Goal: Task Accomplishment & Management: Manage account settings

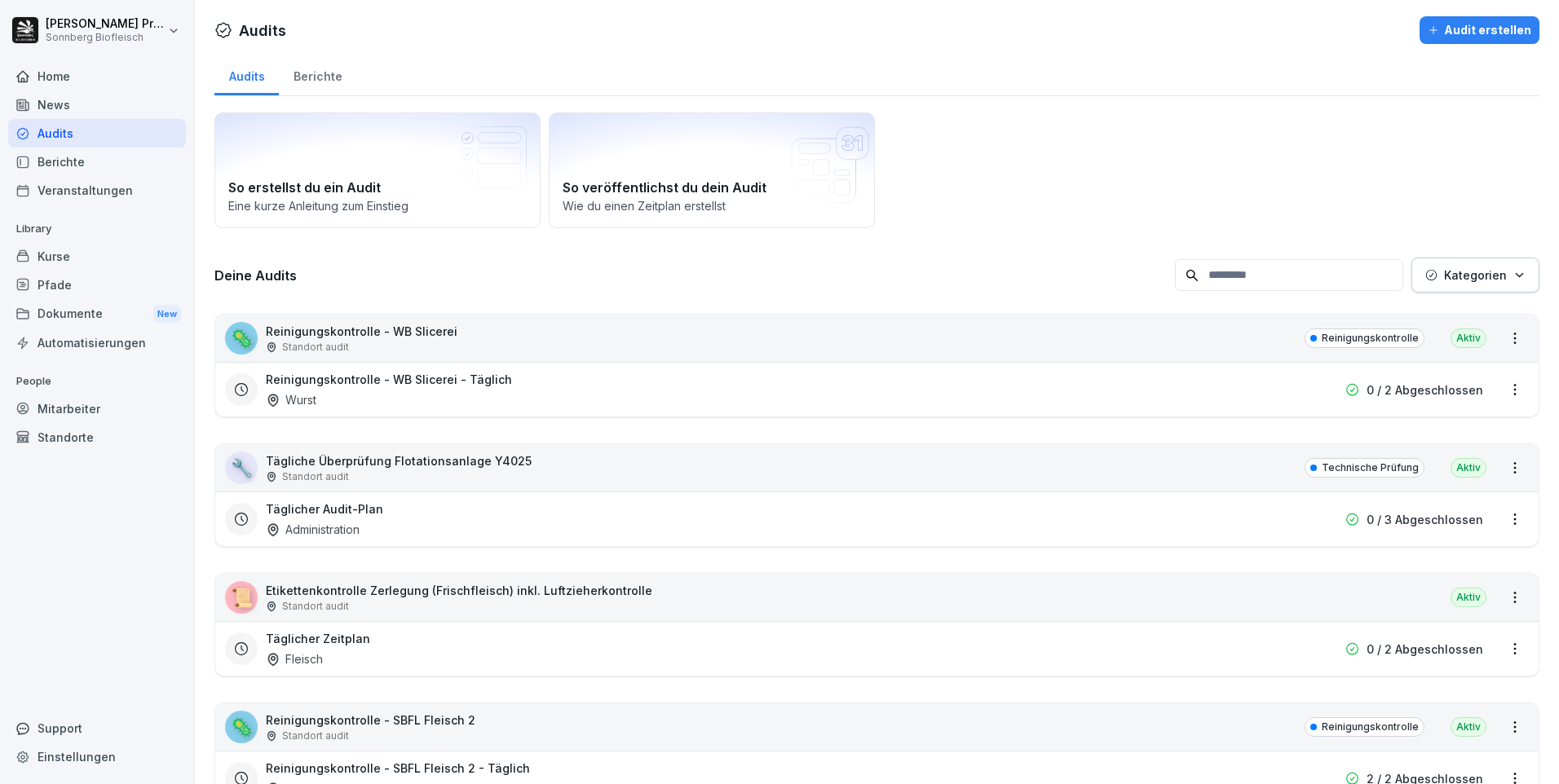
click at [574, 334] on div "🦠 Reinigungskontrolle - WB Slicerei Standort audit Reinigungskontrolle Aktiv" at bounding box center [877, 337] width 1323 height 47
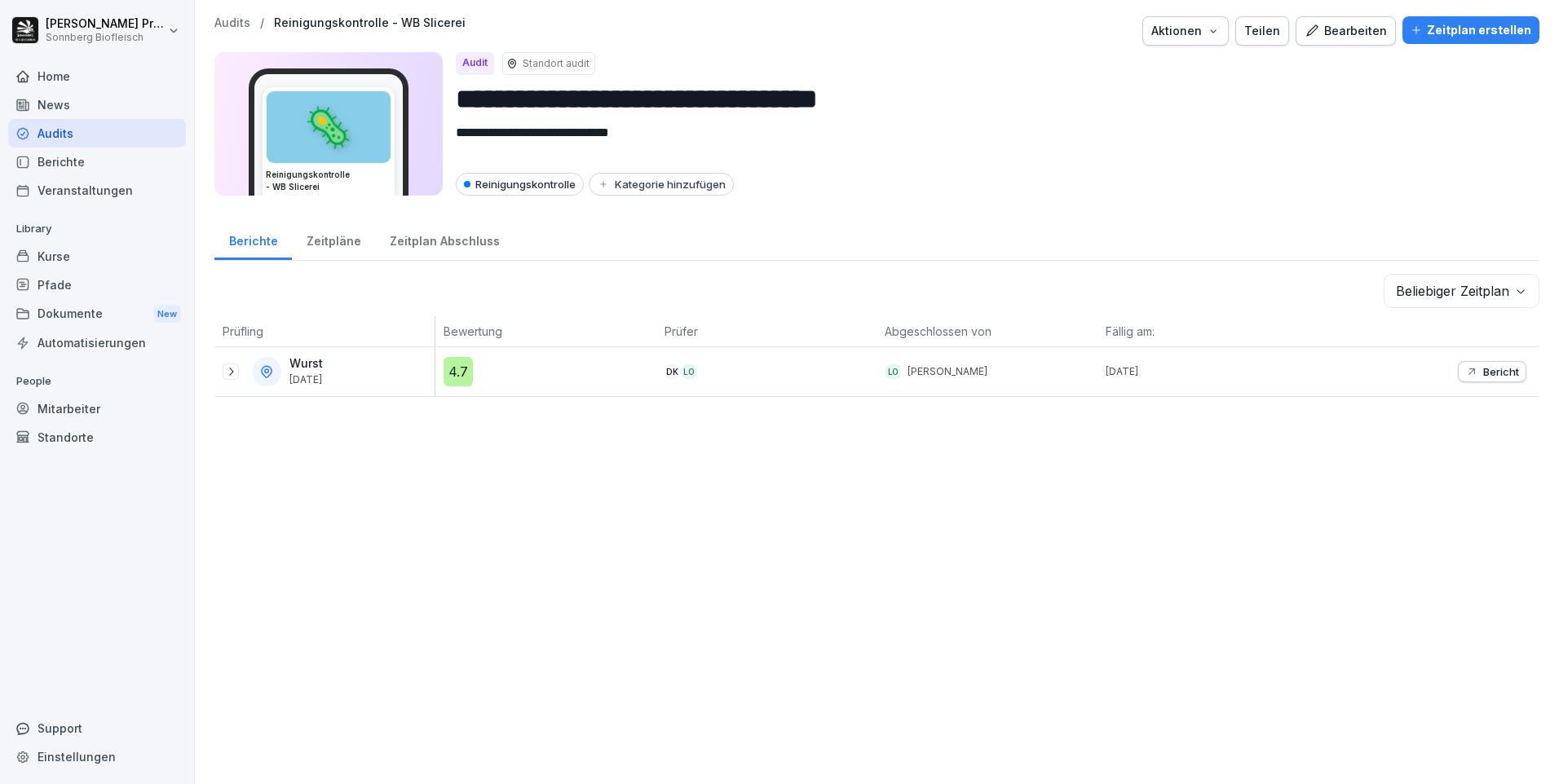
click at [235, 368] on icon at bounding box center [231, 371] width 13 height 13
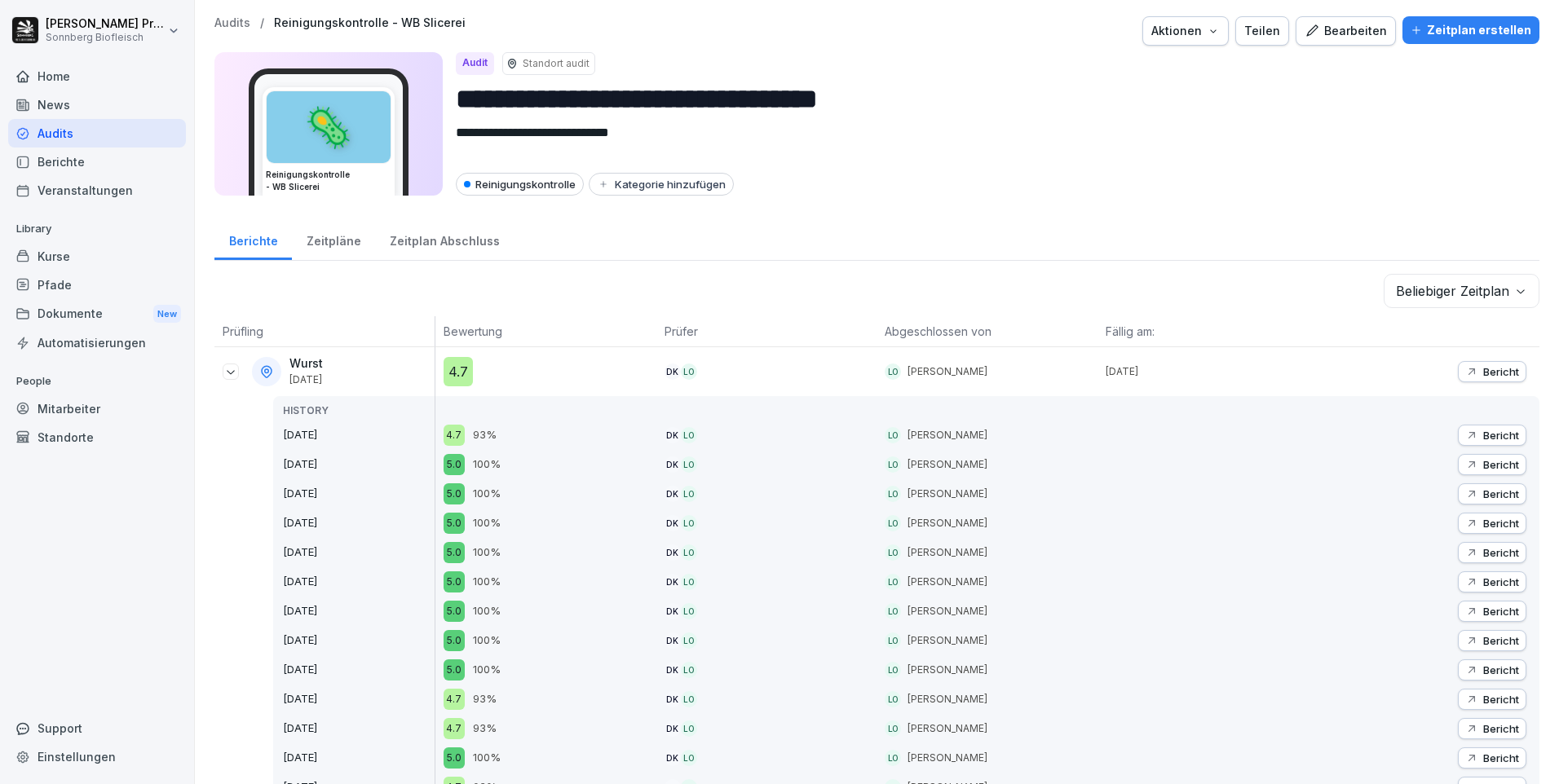
click at [234, 22] on p "Audits" at bounding box center [232, 23] width 36 height 14
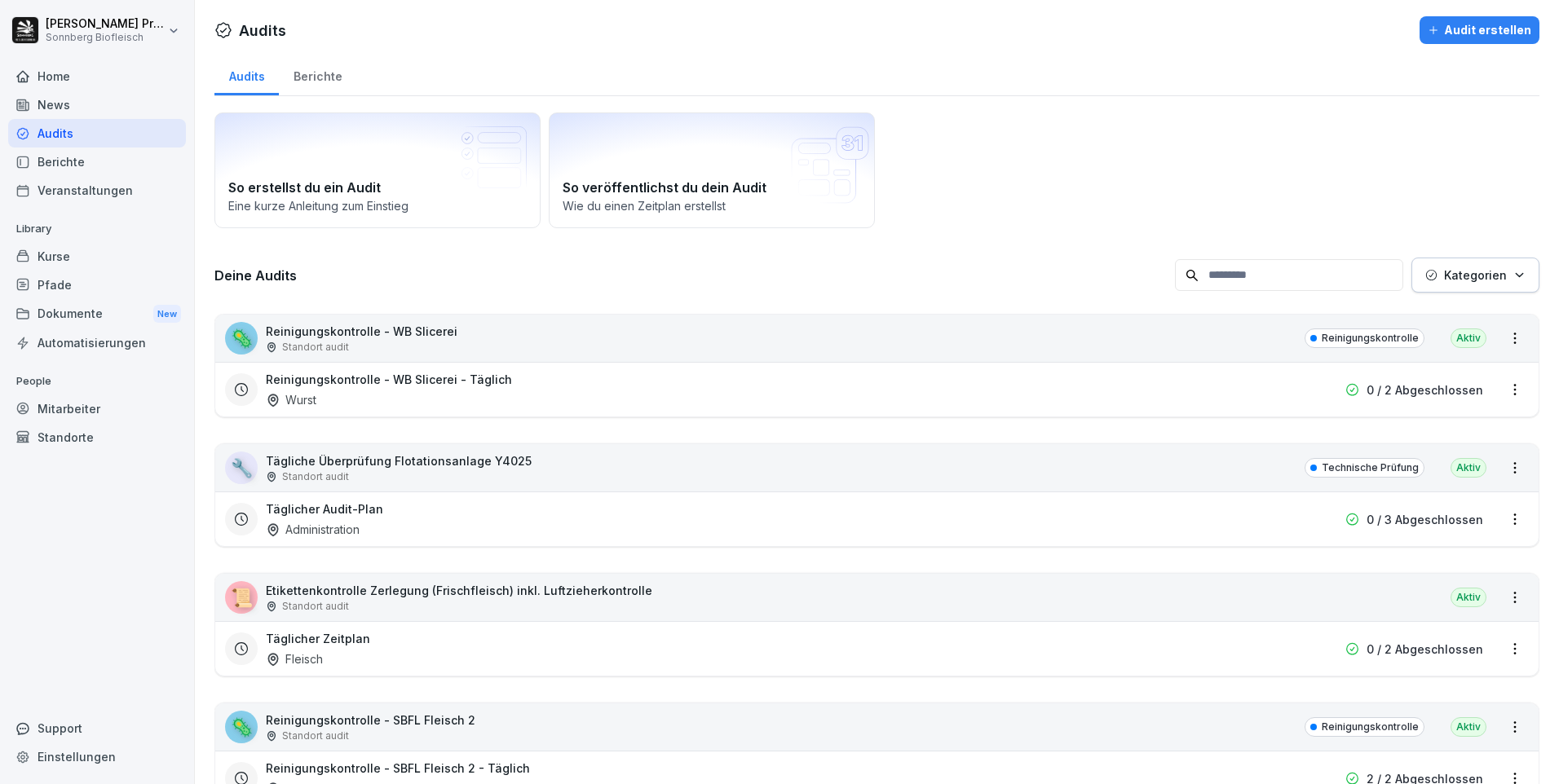
click at [91, 77] on div "Home" at bounding box center [97, 77] width 178 height 28
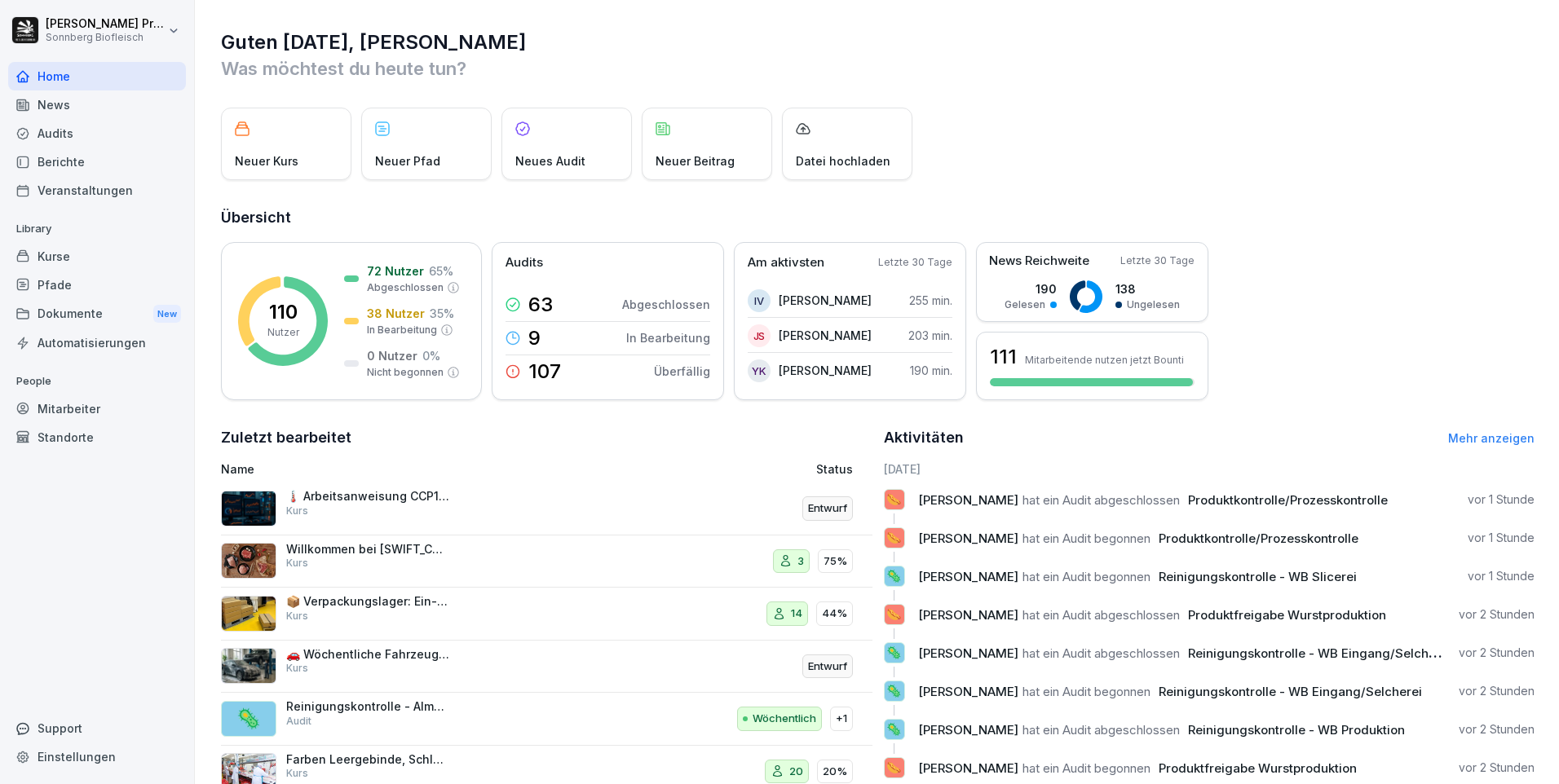
scroll to position [55, 0]
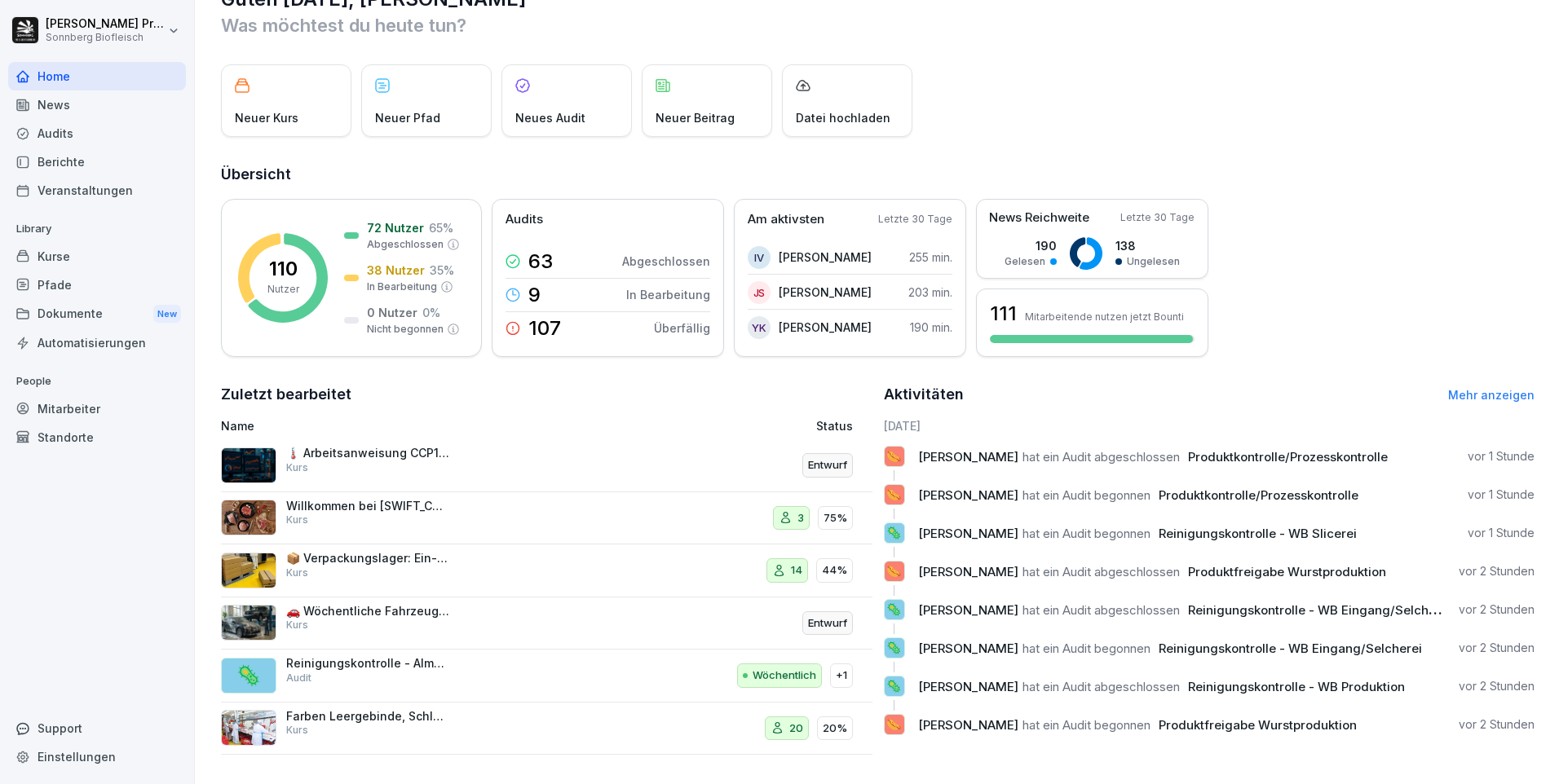
click at [1456, 388] on link "Mehr anzeigen" at bounding box center [1490, 395] width 86 height 14
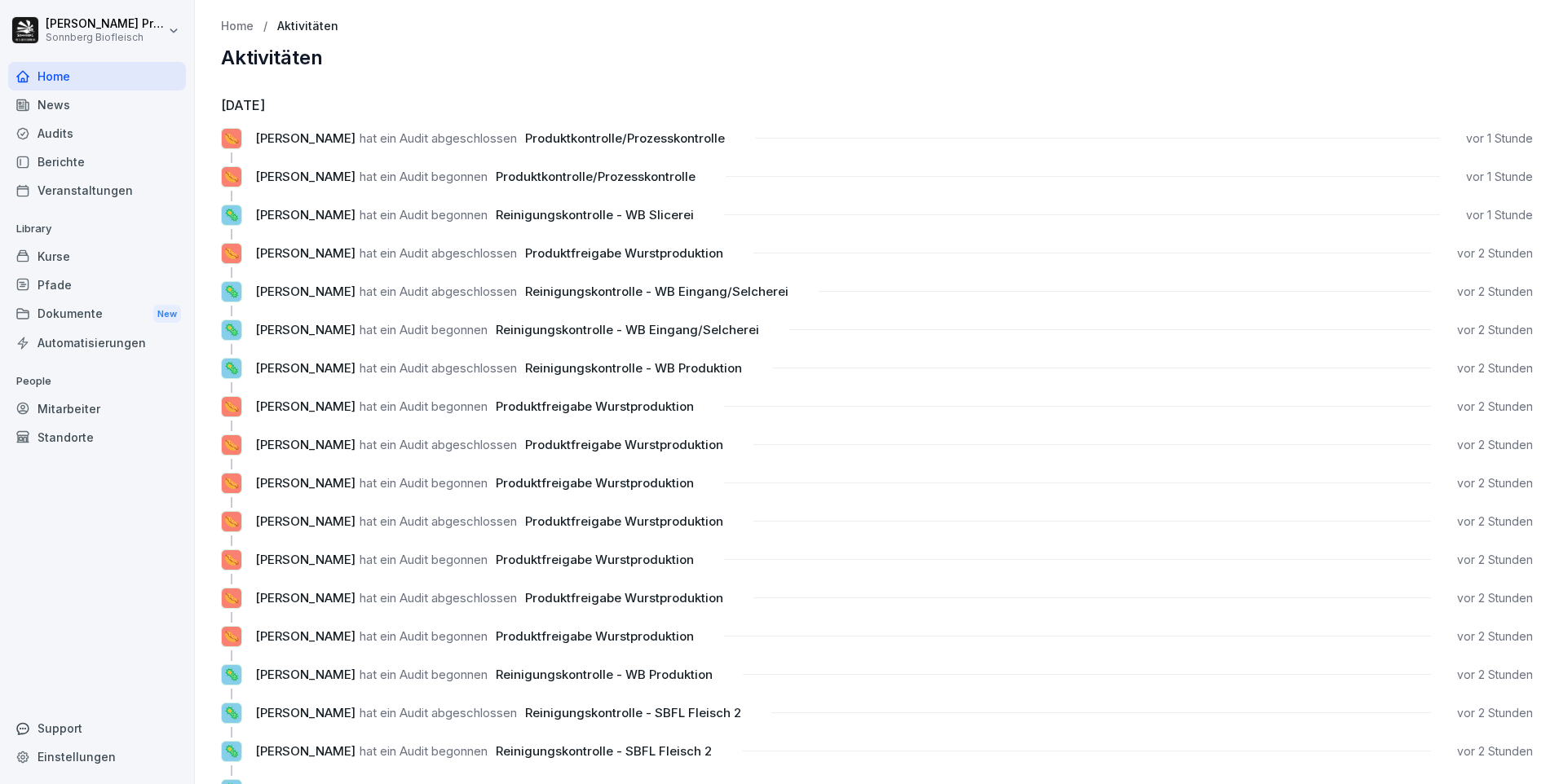
click at [89, 106] on div "News" at bounding box center [97, 105] width 178 height 28
click at [96, 131] on div "Audits" at bounding box center [97, 133] width 178 height 28
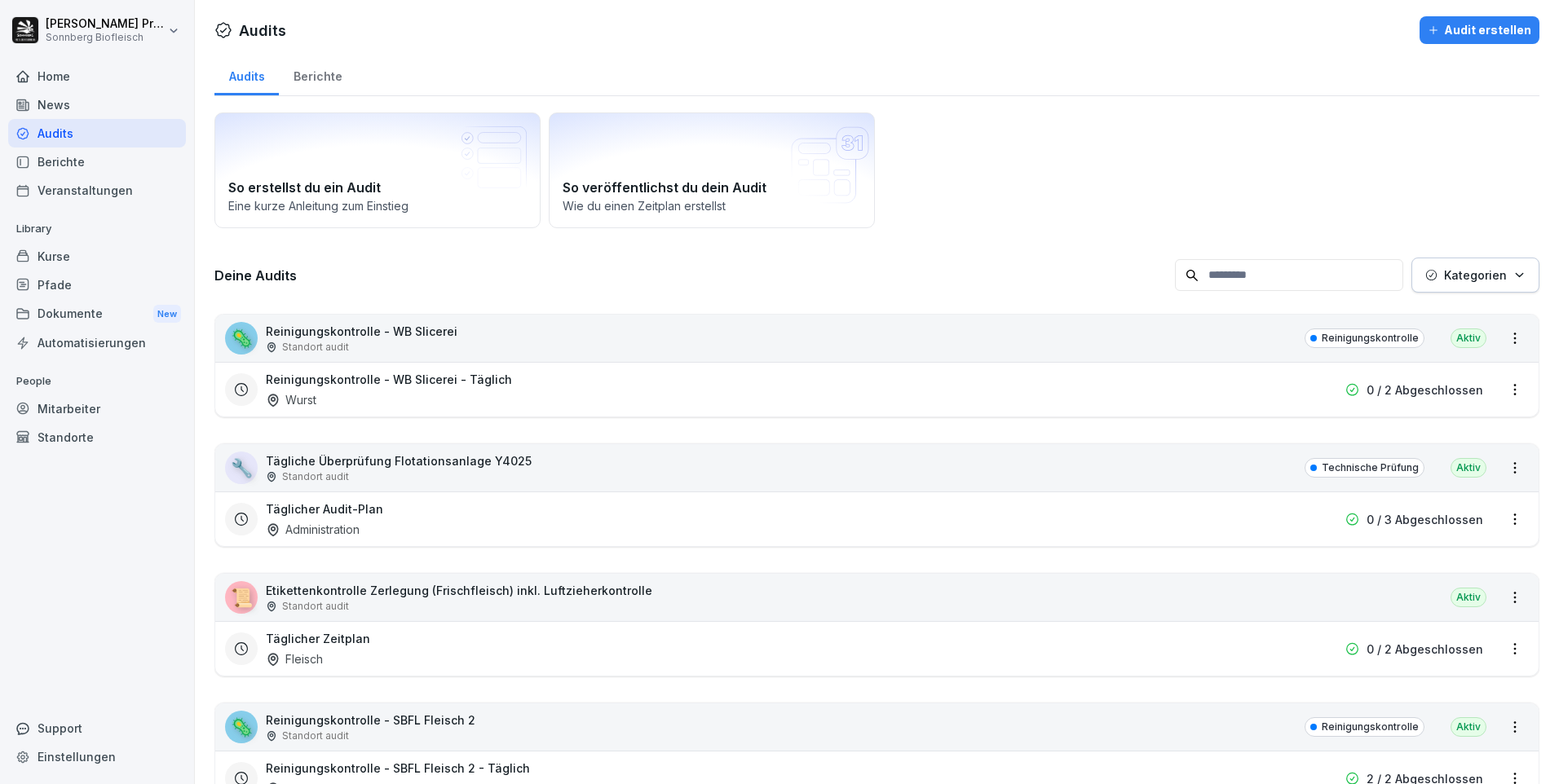
click at [1246, 274] on input at bounding box center [1289, 275] width 228 height 32
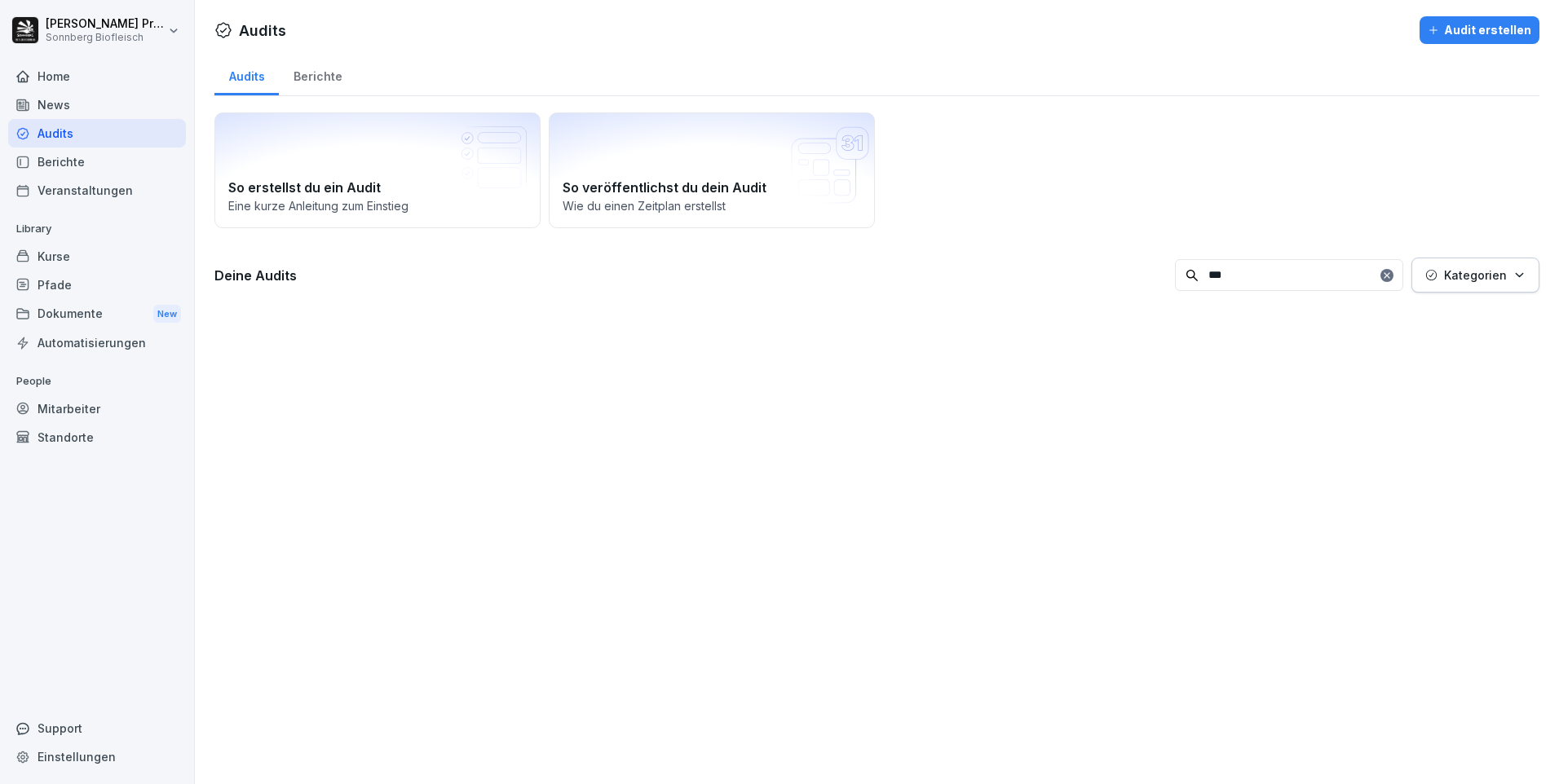
type input "***"
click at [97, 252] on div "Kurse" at bounding box center [97, 256] width 178 height 28
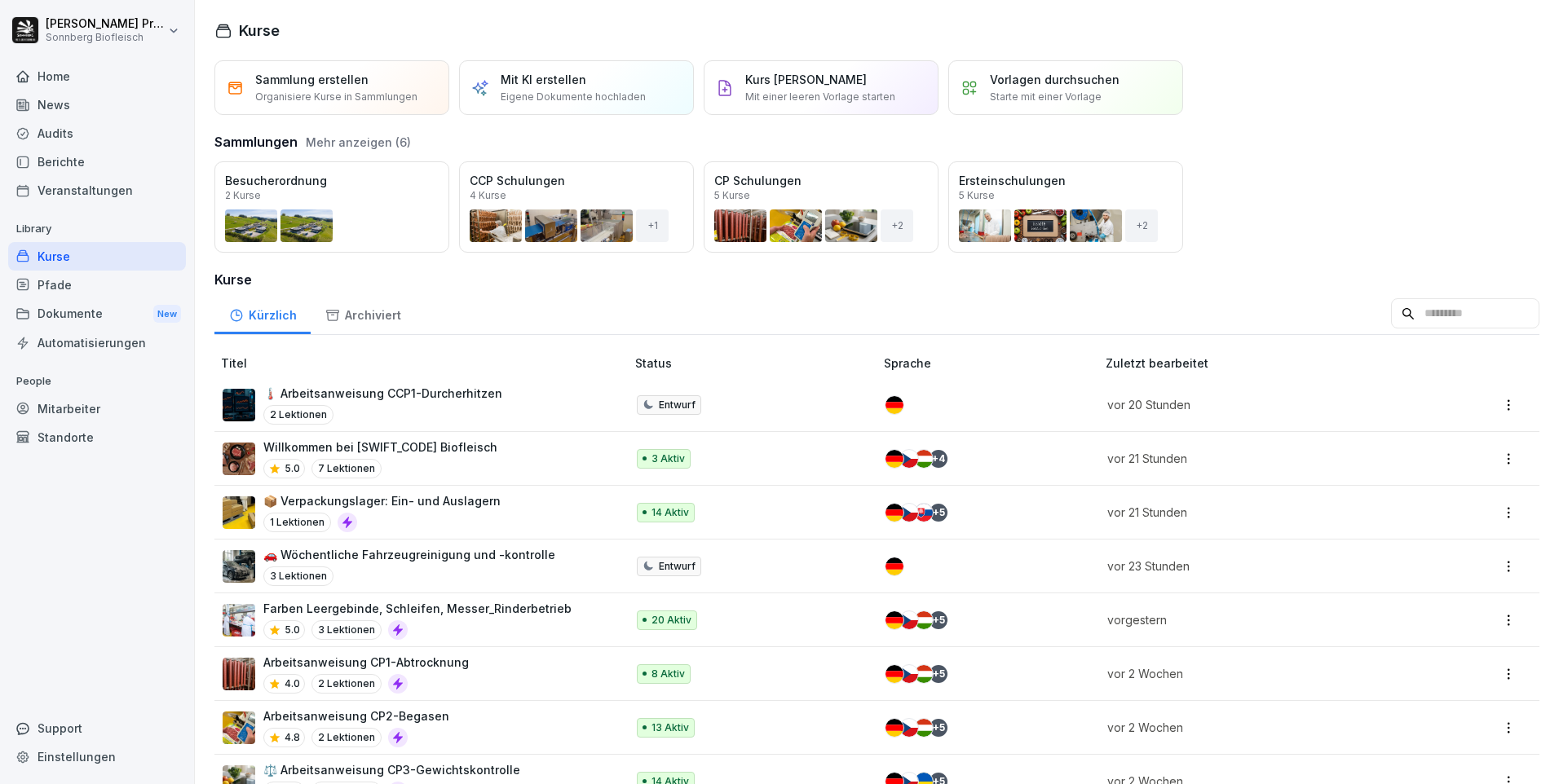
click at [1421, 321] on input at bounding box center [1465, 313] width 149 height 31
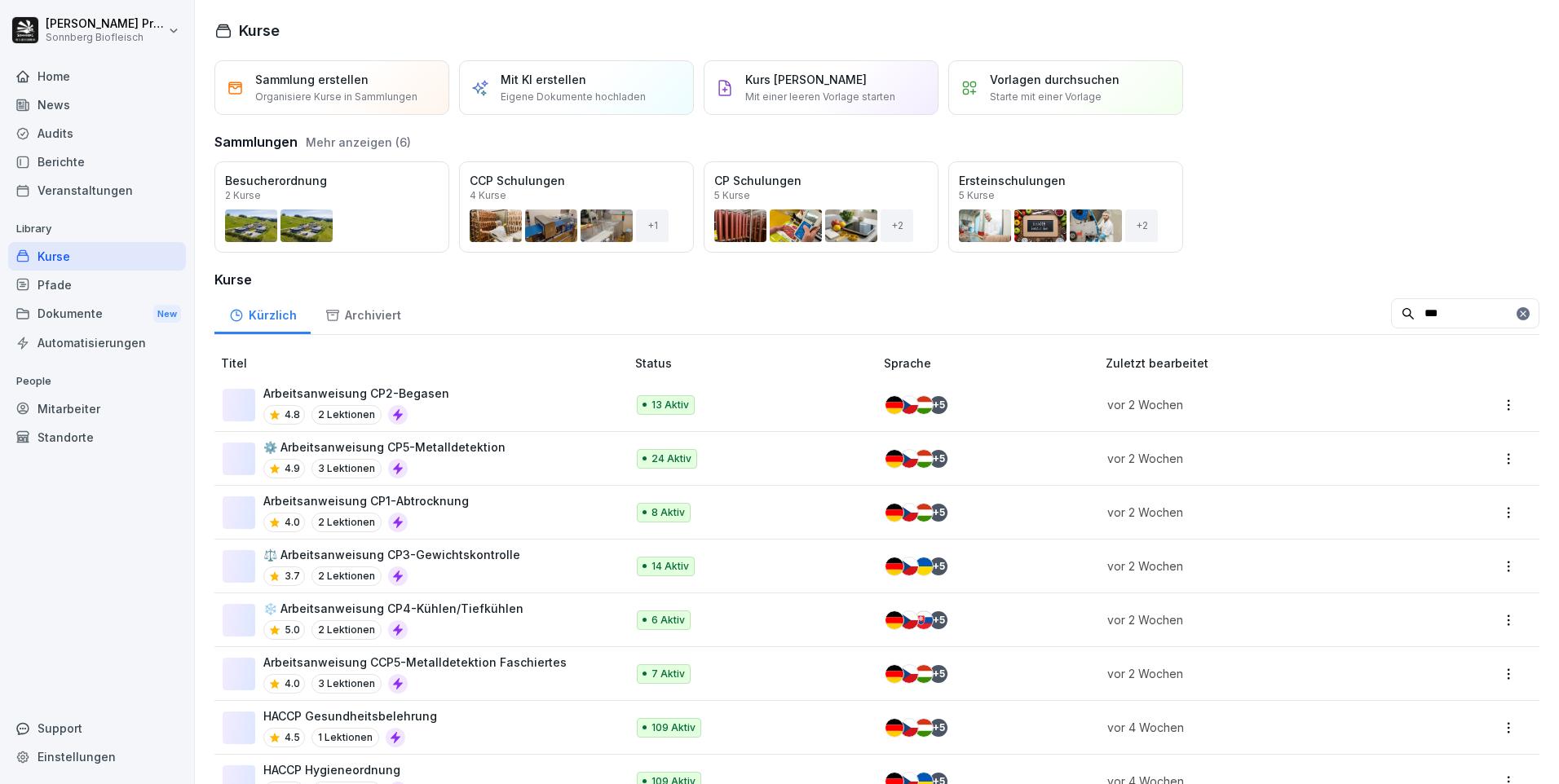
type input "***"
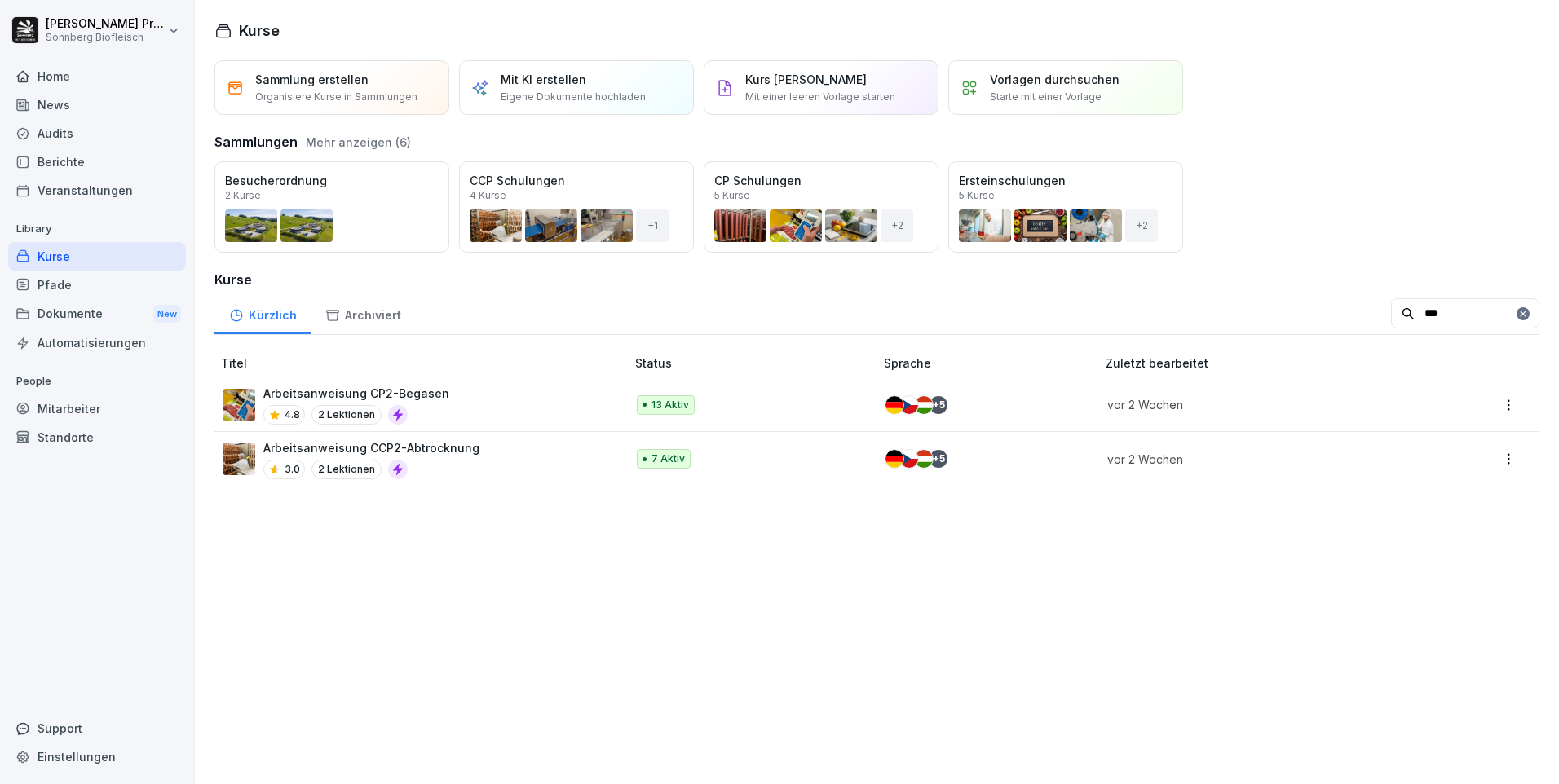
click at [491, 401] on div "Arbeitsanweisung CP2-Begasen 4.8 2 Lektionen" at bounding box center [416, 404] width 386 height 40
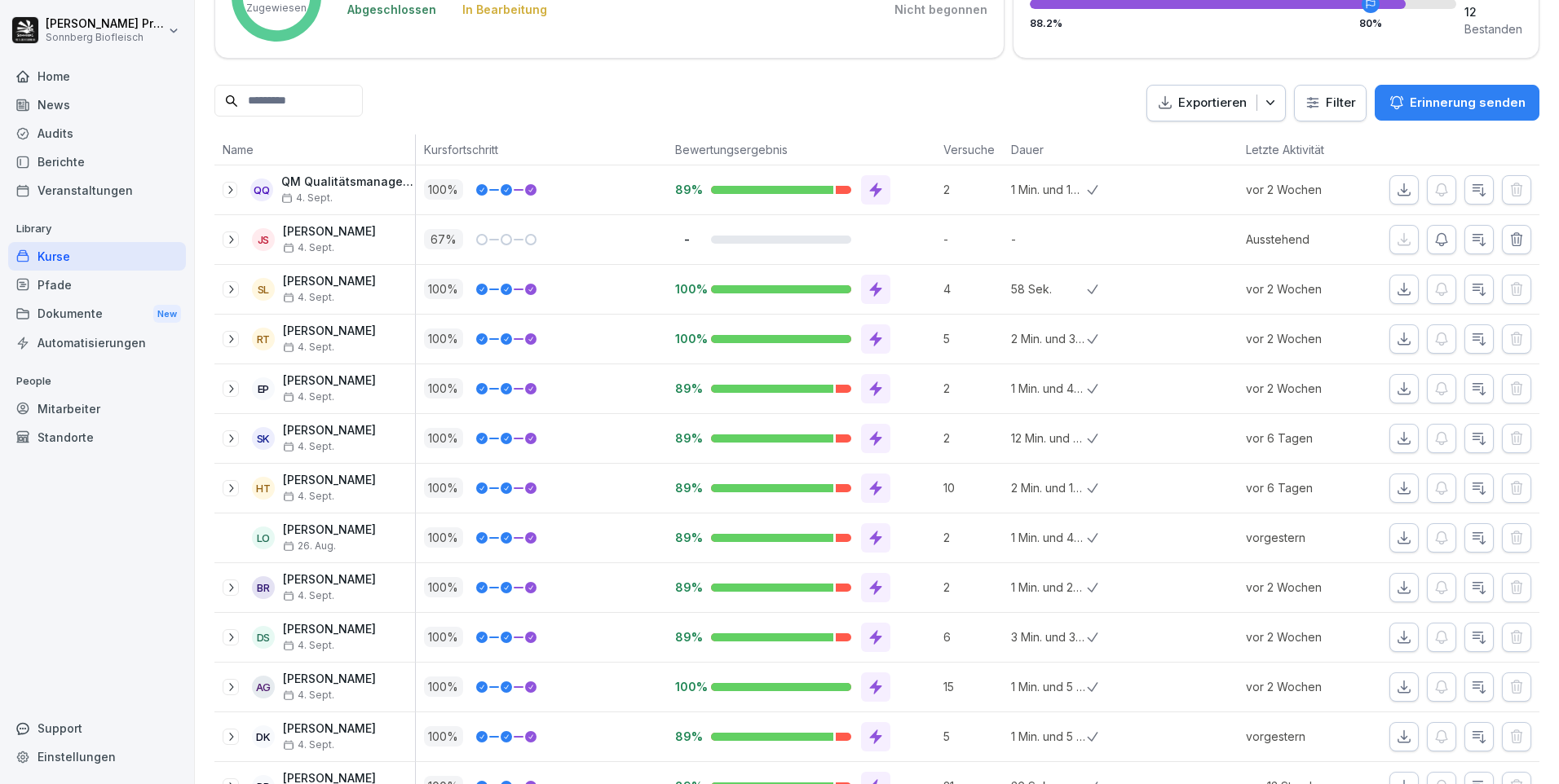
scroll to position [394, 0]
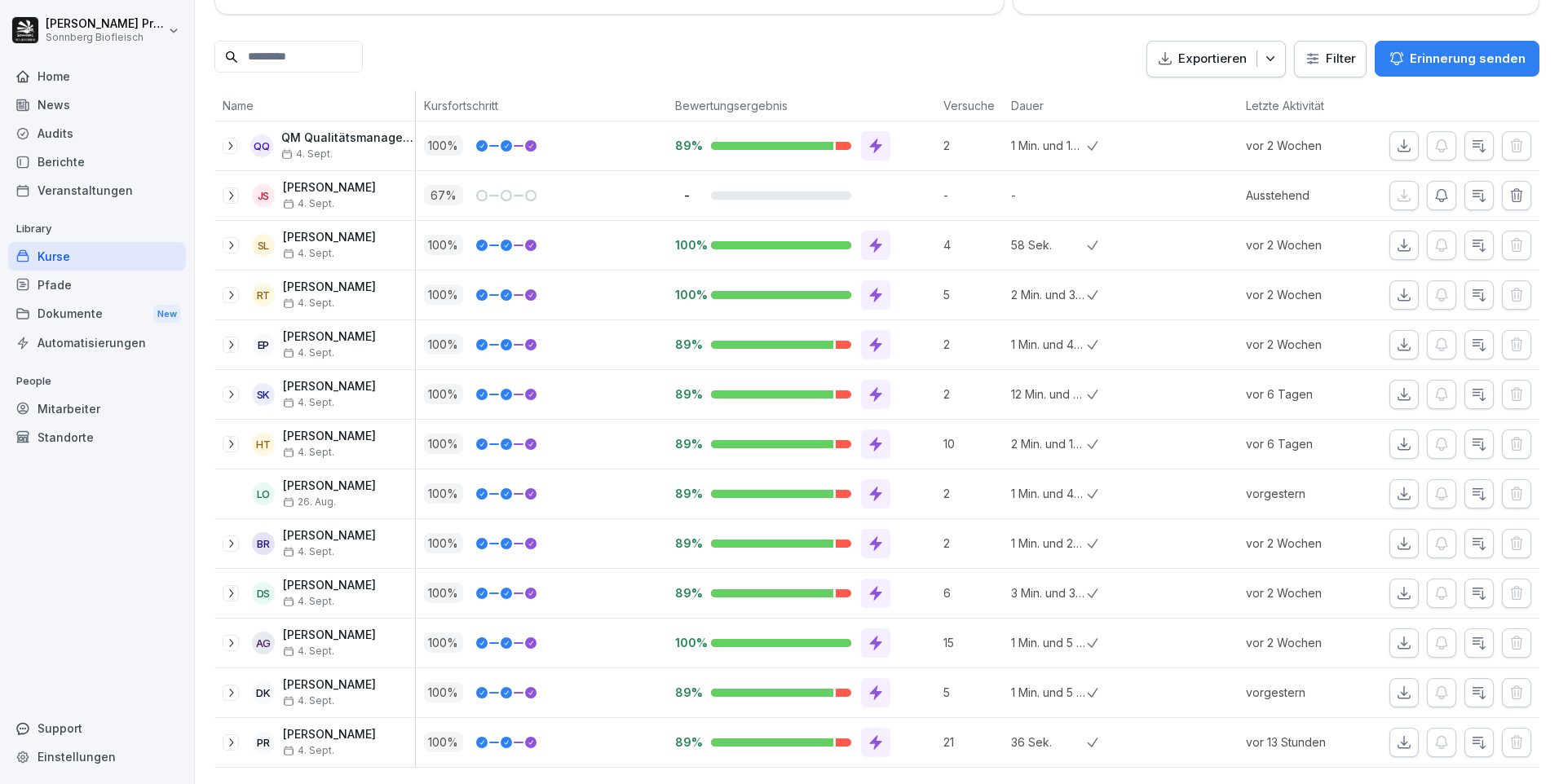
click at [1264, 51] on icon "button" at bounding box center [1271, 59] width 16 height 16
click at [1254, 70] on p "Als Excel Datei exportieren" at bounding box center [1196, 72] width 146 height 14
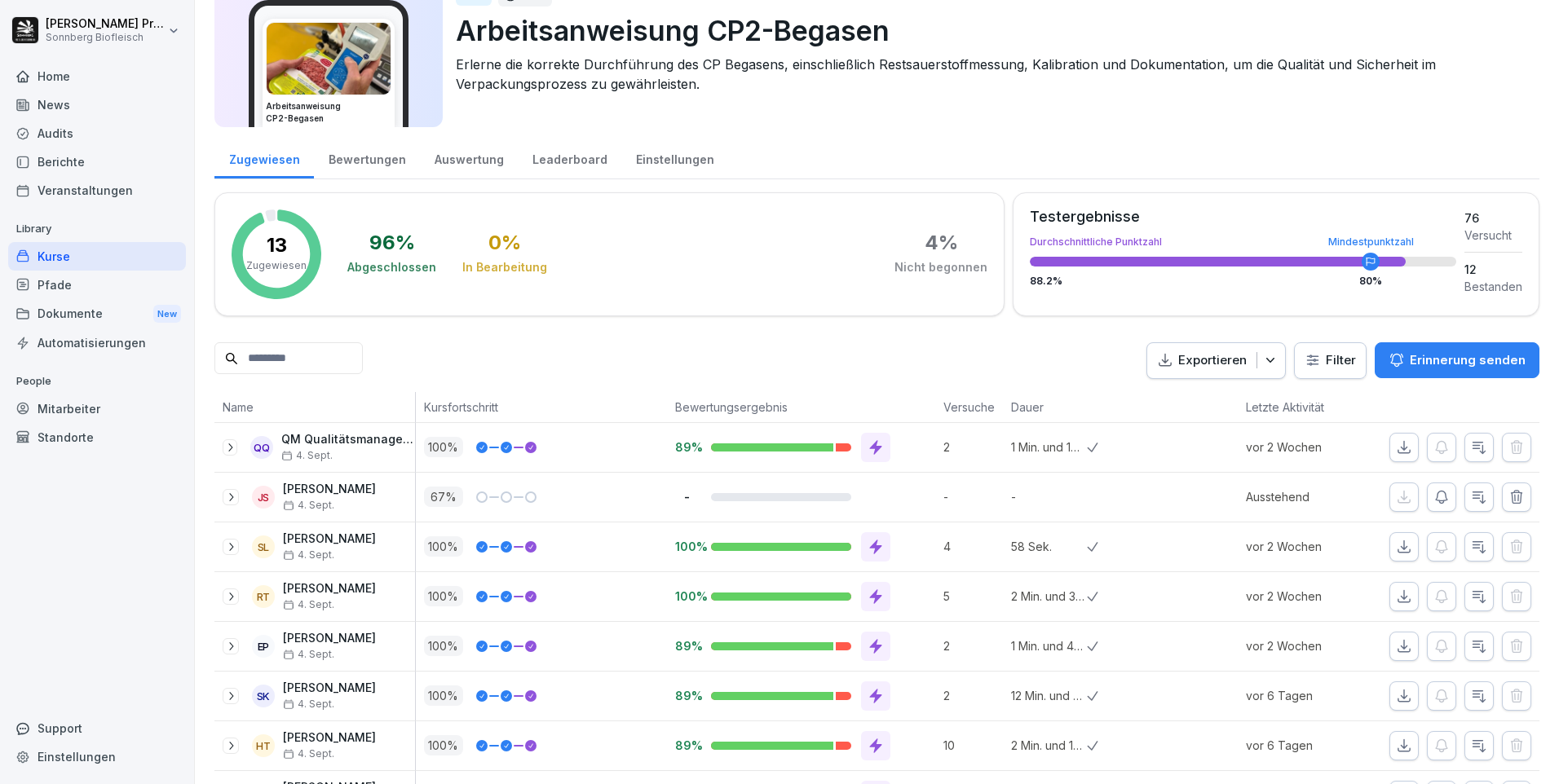
scroll to position [0, 0]
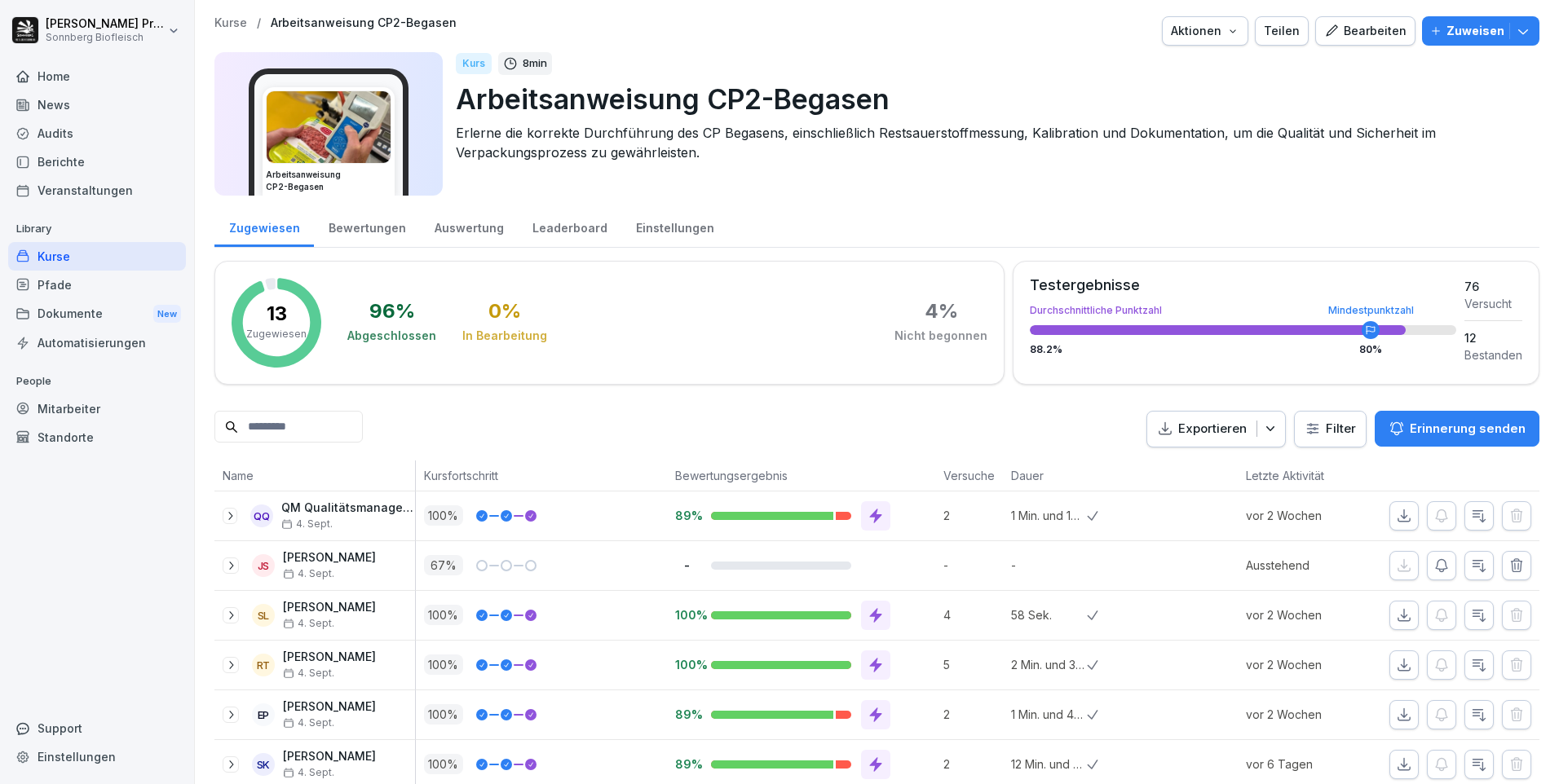
click at [949, 54] on div "Kurs 8 min" at bounding box center [991, 64] width 1070 height 23
click at [1360, 36] on div "Bearbeiten" at bounding box center [1365, 31] width 82 height 18
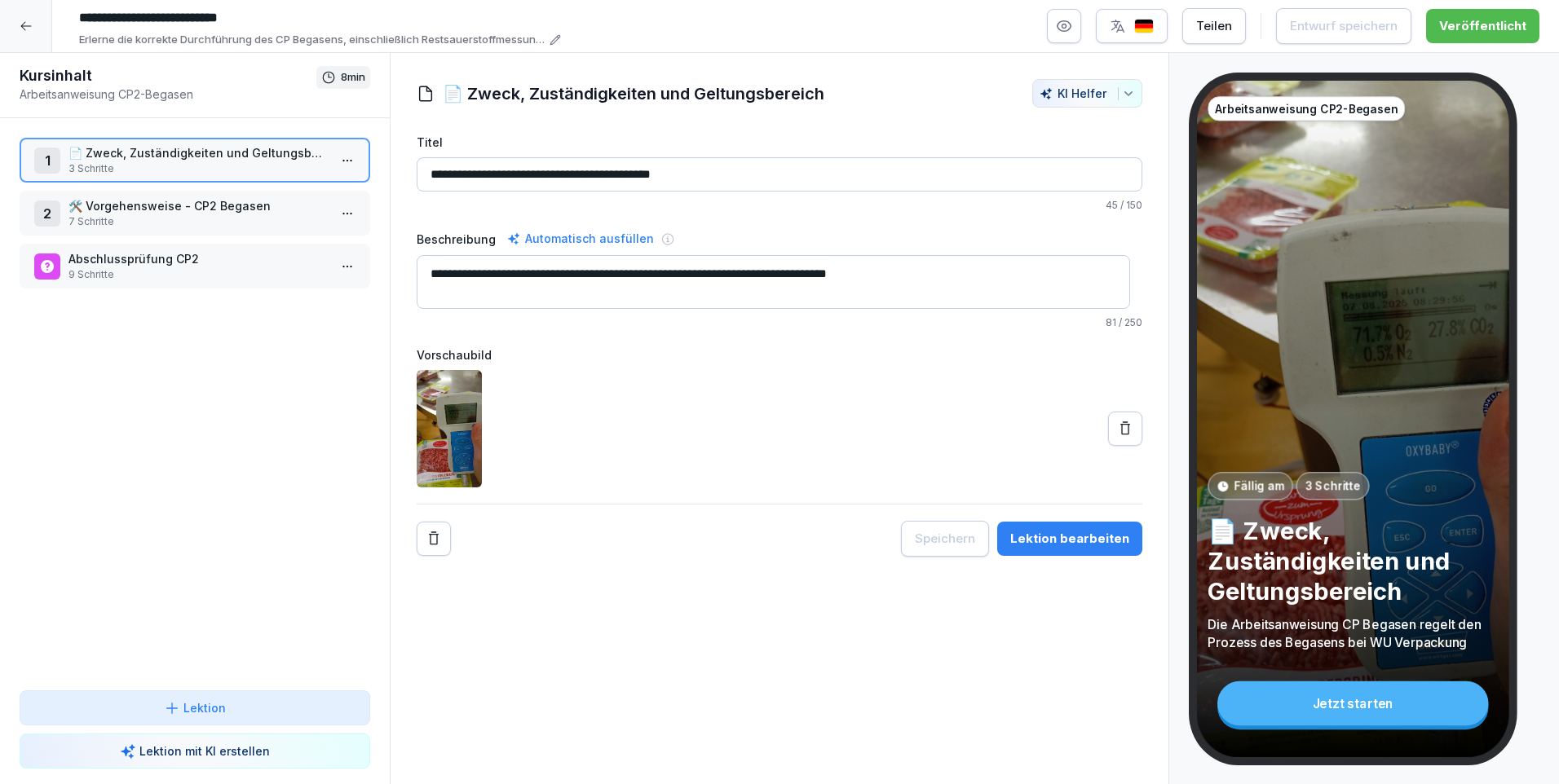
click at [978, 638] on div "**********" at bounding box center [779, 419] width 779 height 731
click at [282, 219] on p "7 Schritte" at bounding box center [198, 222] width 259 height 14
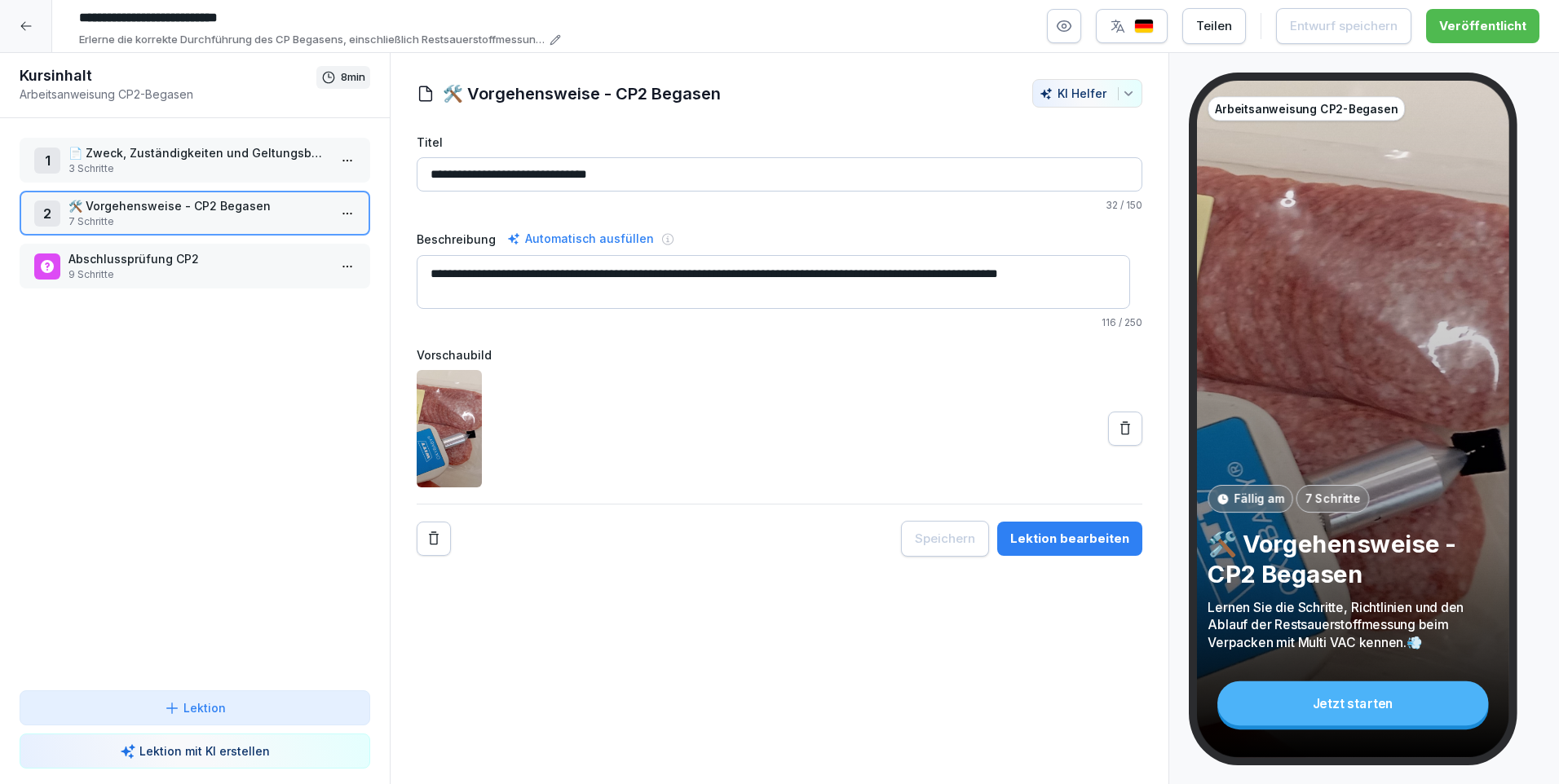
click at [245, 261] on p "Abschlussprüfung CP2" at bounding box center [198, 258] width 259 height 17
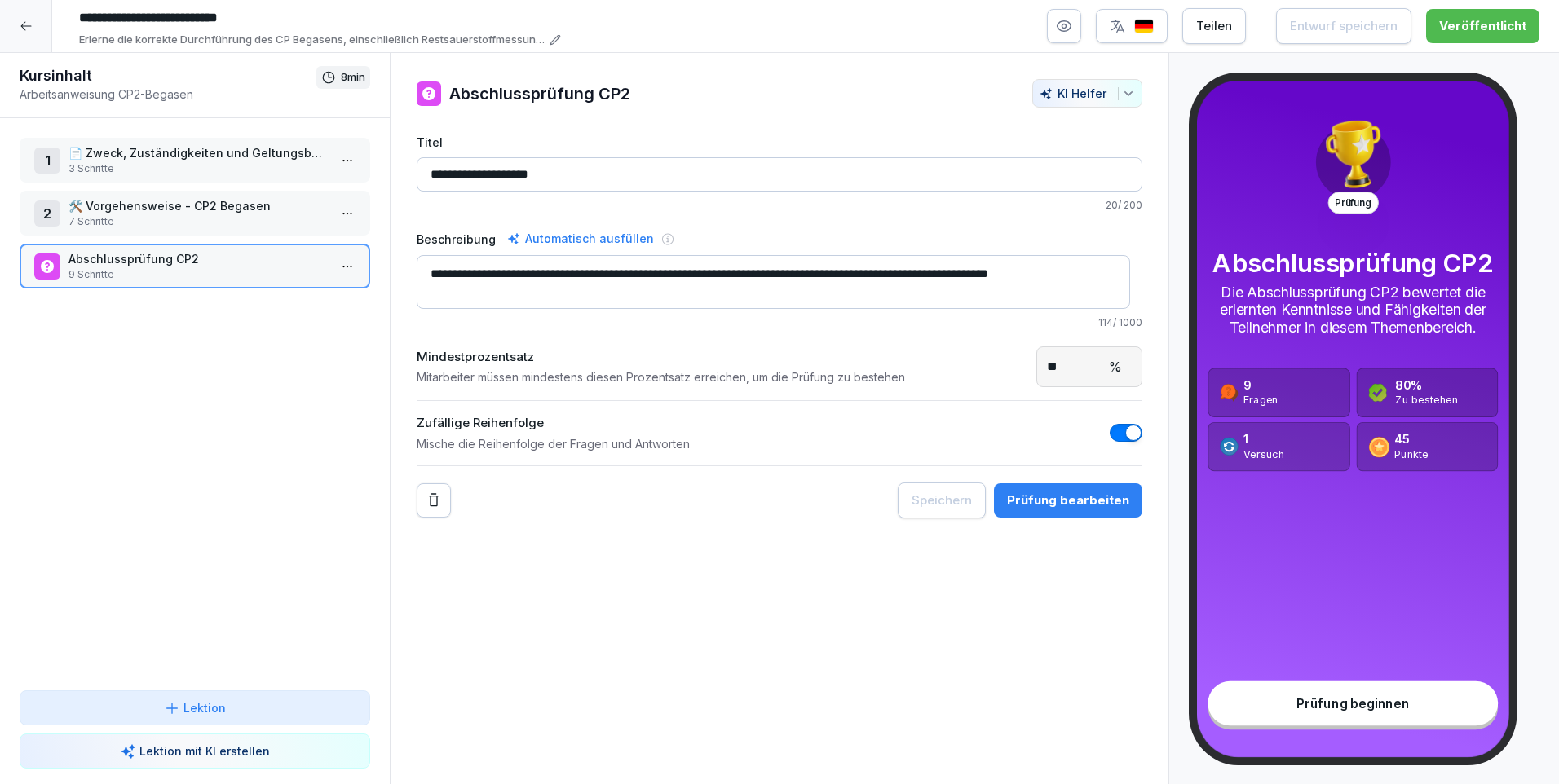
click at [30, 24] on icon at bounding box center [26, 26] width 13 height 13
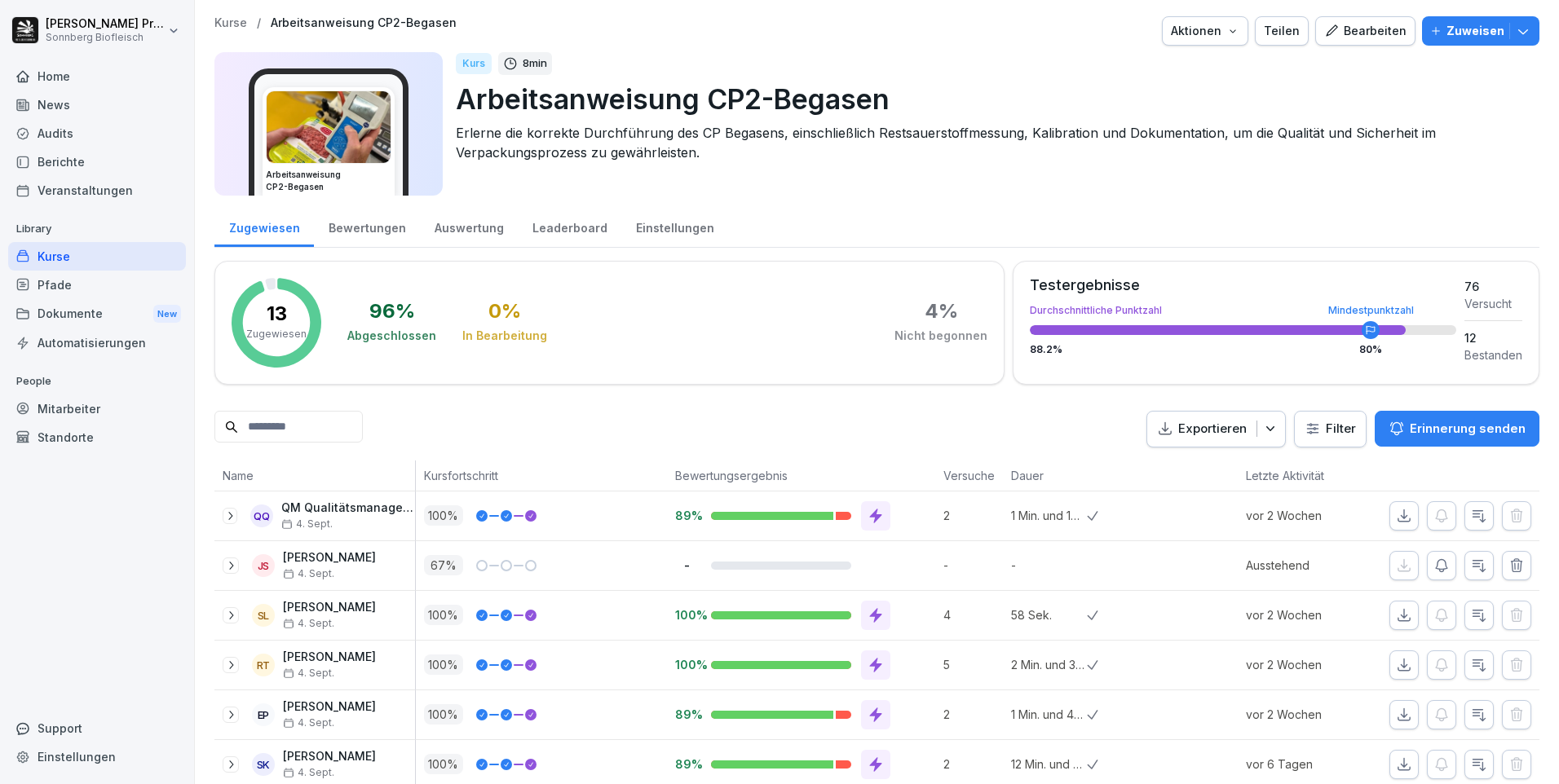
click at [386, 230] on div "Bewertungen" at bounding box center [367, 226] width 106 height 42
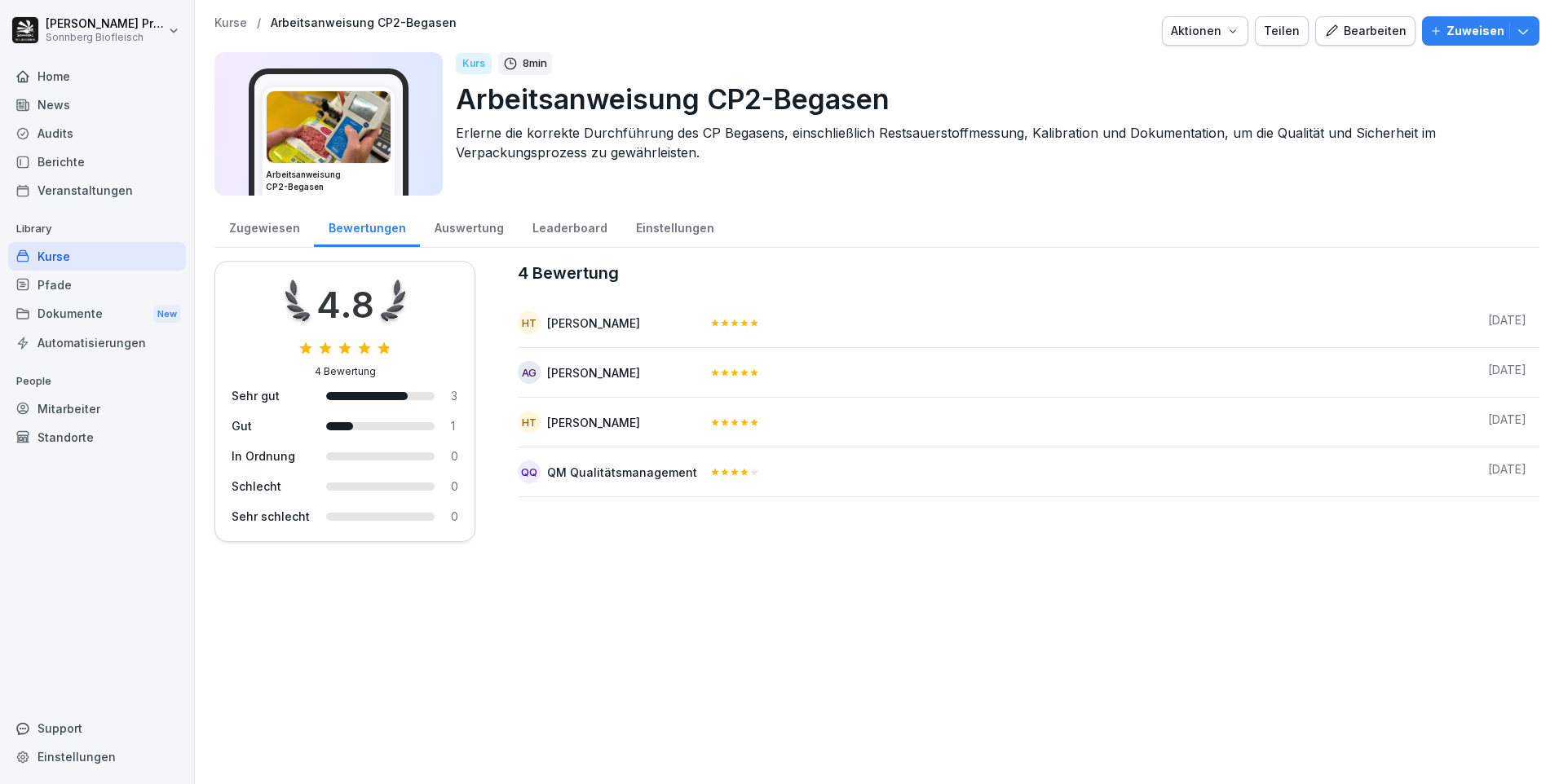
click at [482, 234] on div "Auswertung" at bounding box center [469, 226] width 98 height 42
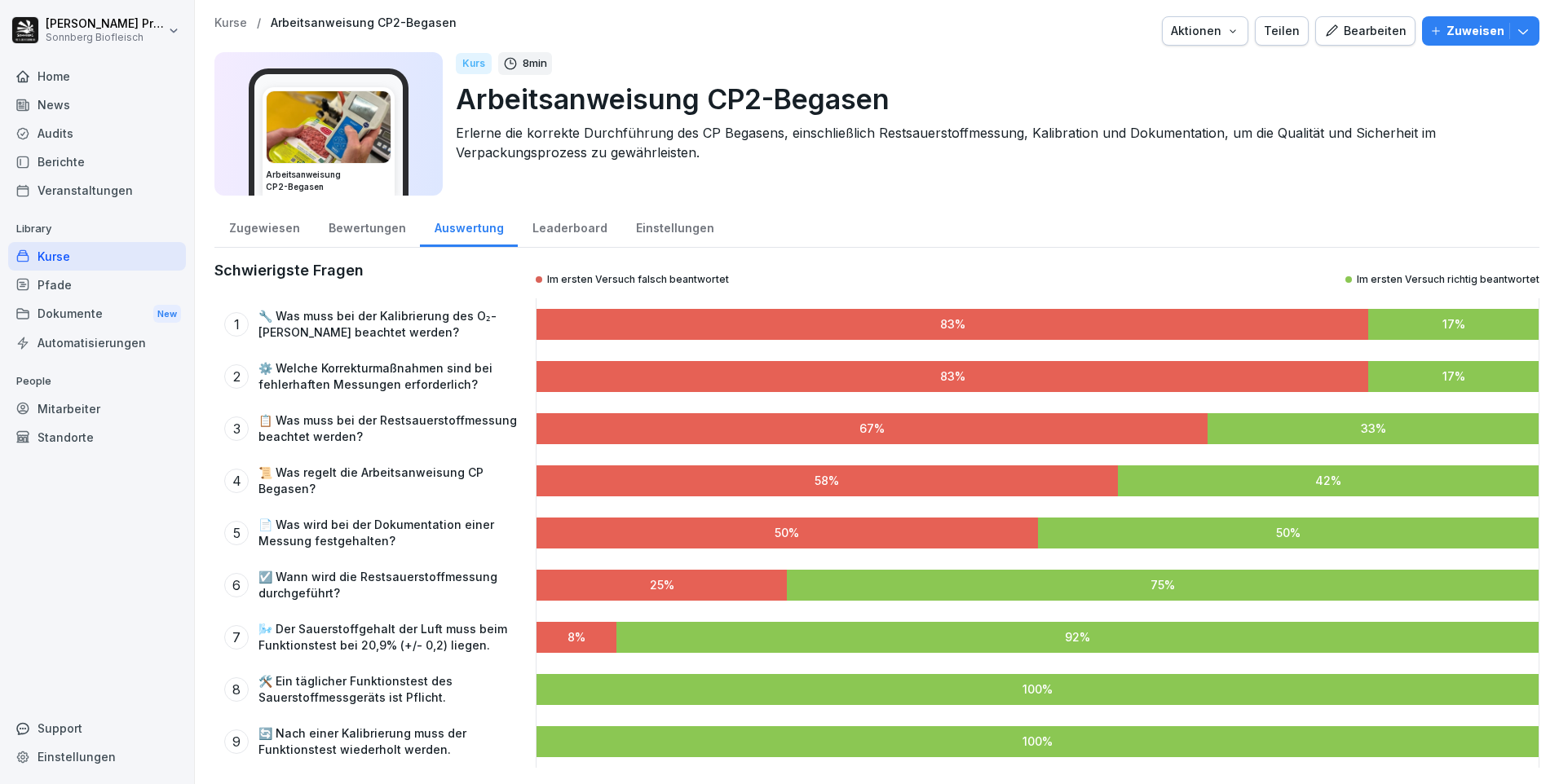
scroll to position [12, 0]
click at [576, 214] on div "Leaderboard" at bounding box center [570, 226] width 103 height 42
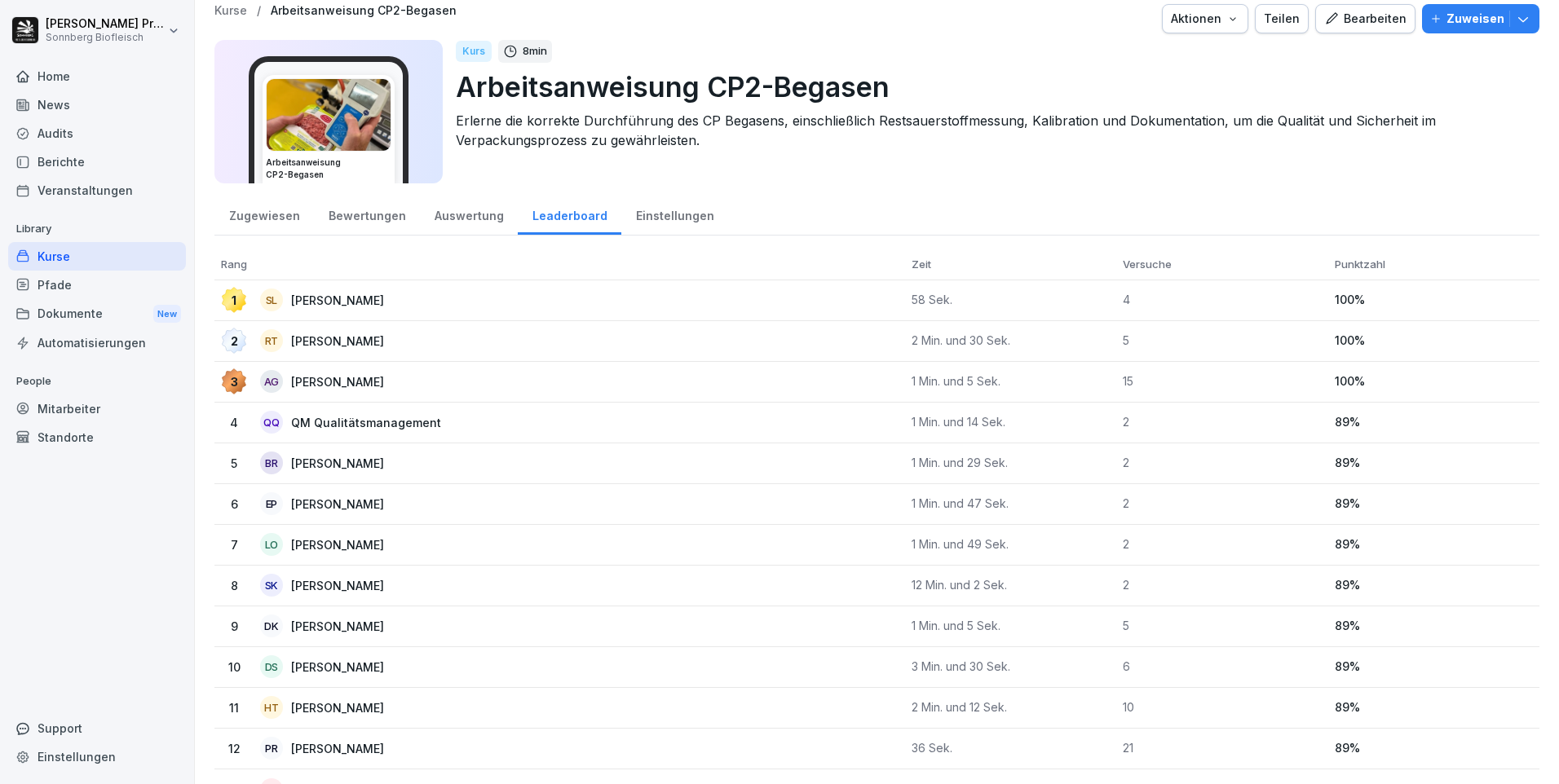
scroll to position [67, 0]
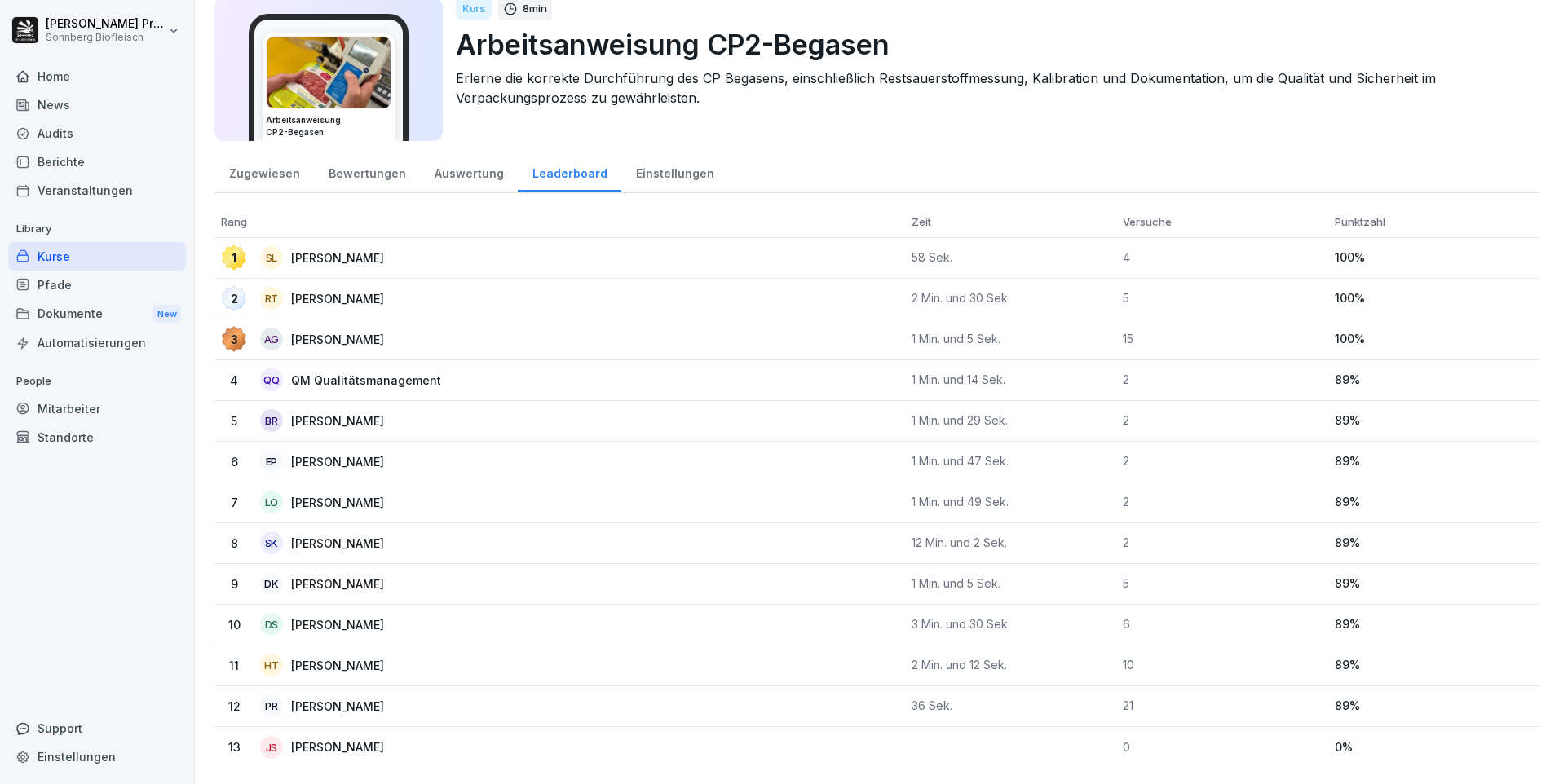
click at [678, 165] on div "Einstellungen" at bounding box center [675, 171] width 107 height 42
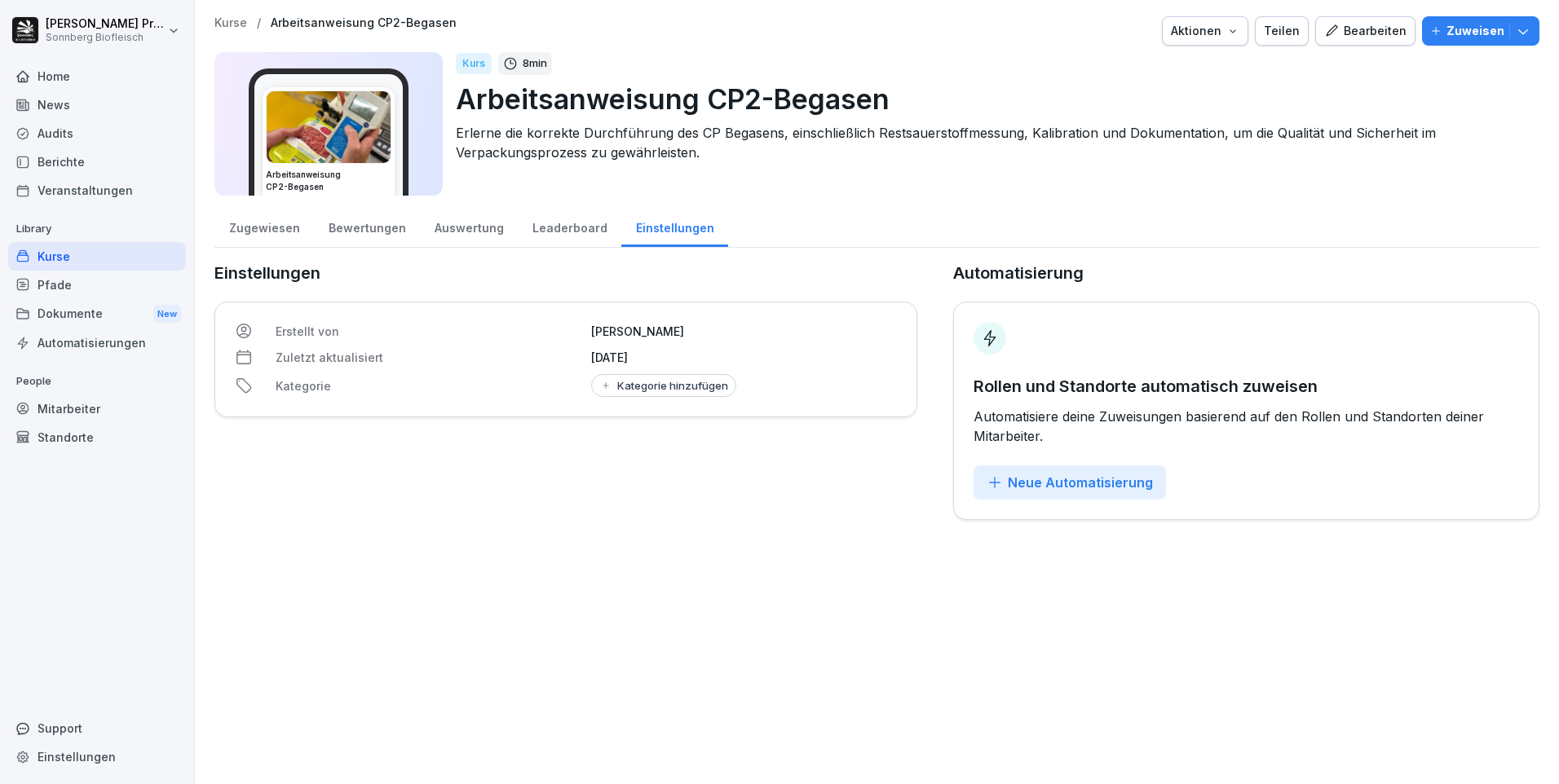
click at [567, 227] on div "Leaderboard" at bounding box center [570, 226] width 103 height 42
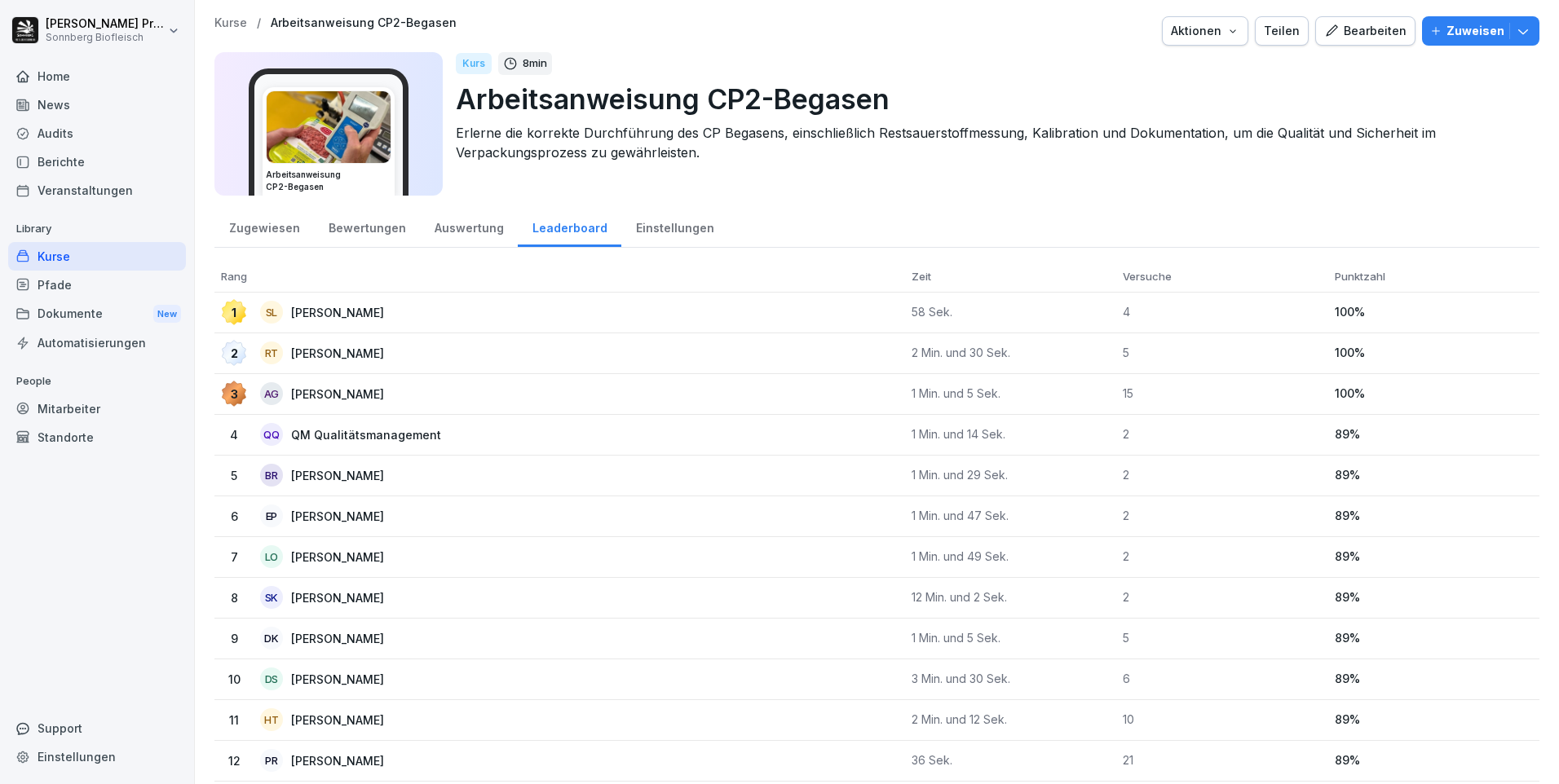
click at [111, 256] on div "Kurse" at bounding box center [97, 256] width 178 height 28
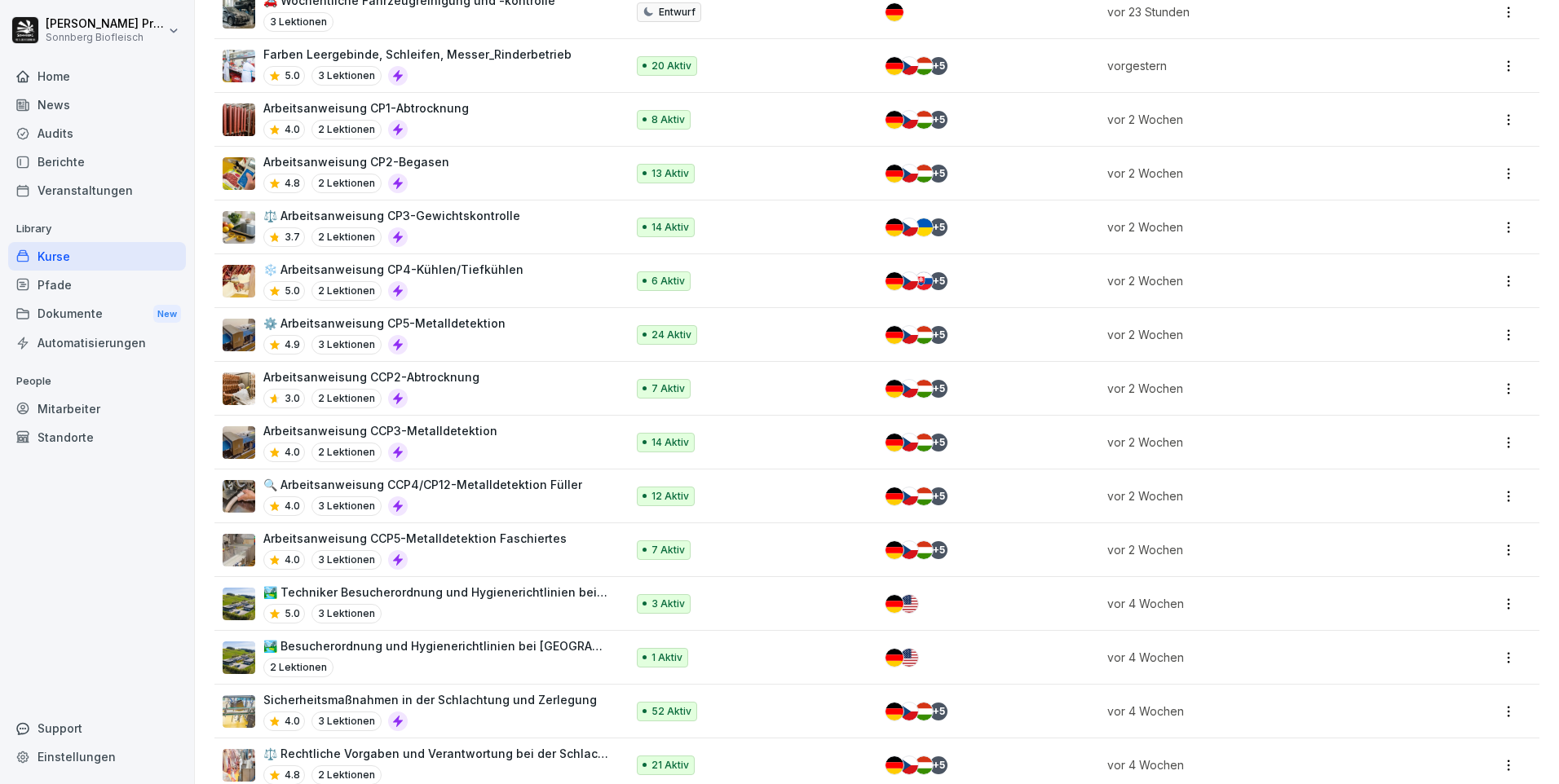
scroll to position [473, 0]
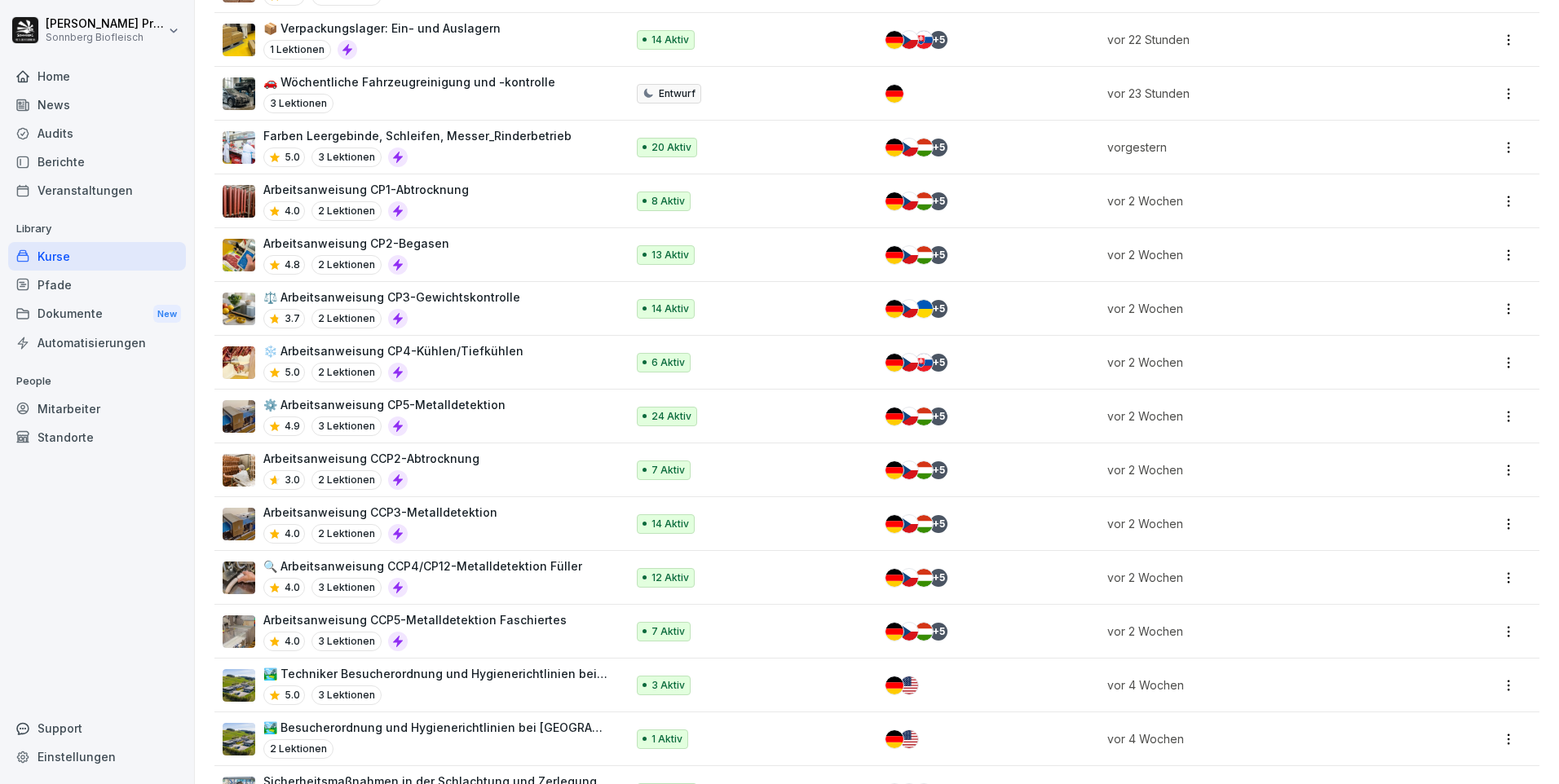
click at [240, 251] on img at bounding box center [239, 255] width 33 height 33
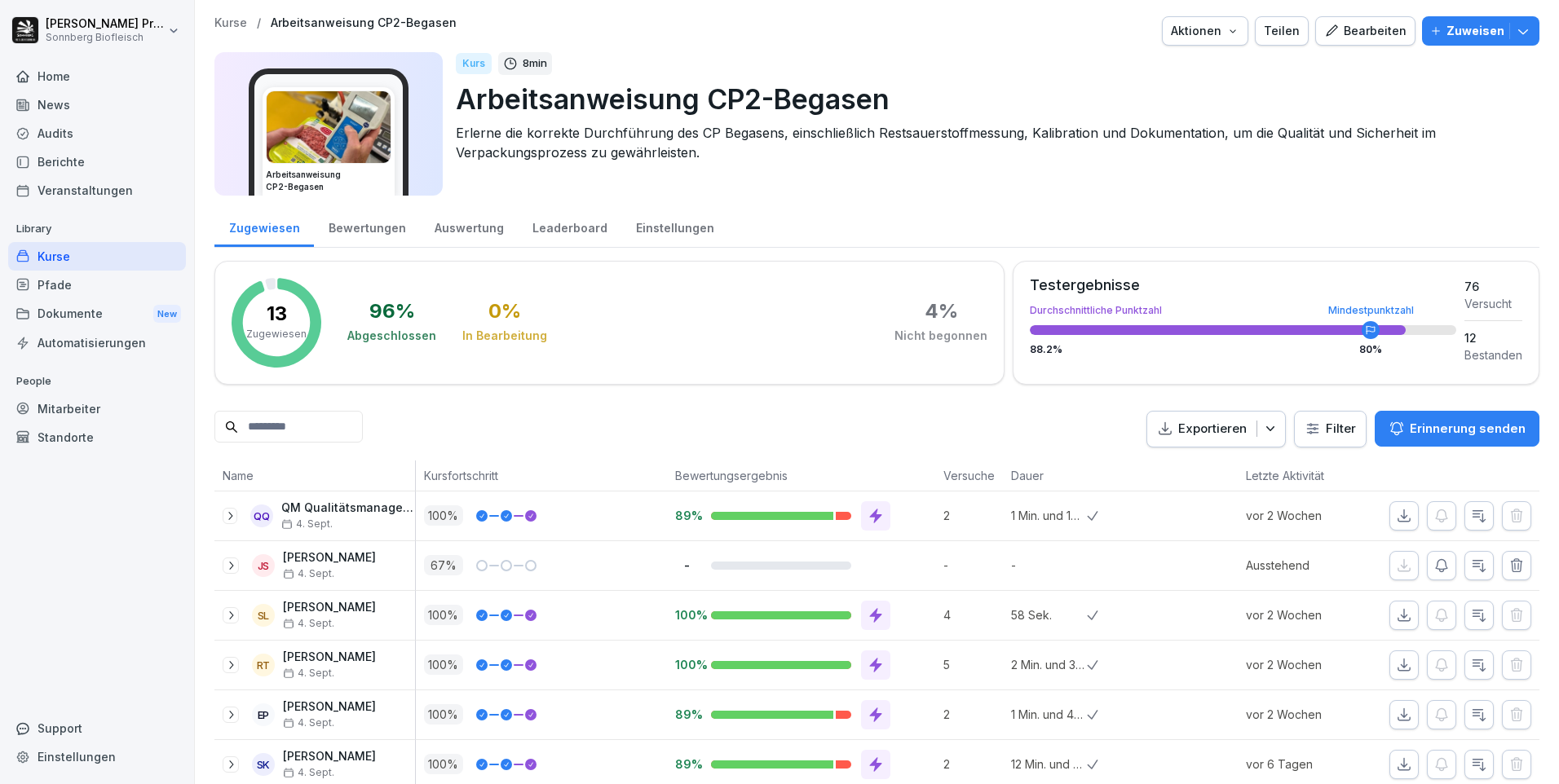
click at [132, 414] on div "Mitarbeiter" at bounding box center [97, 408] width 178 height 28
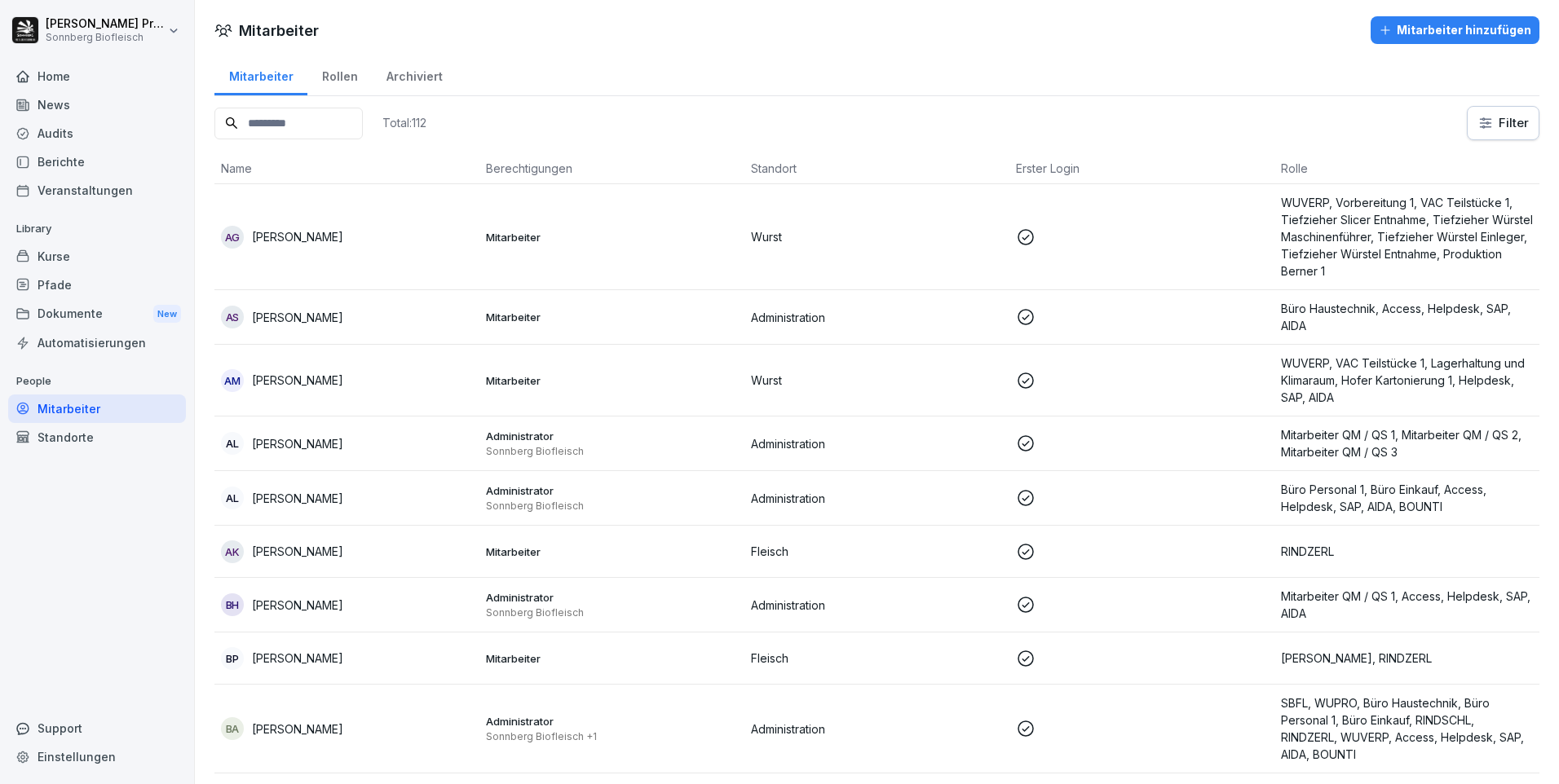
click at [276, 122] on input at bounding box center [288, 124] width 149 height 32
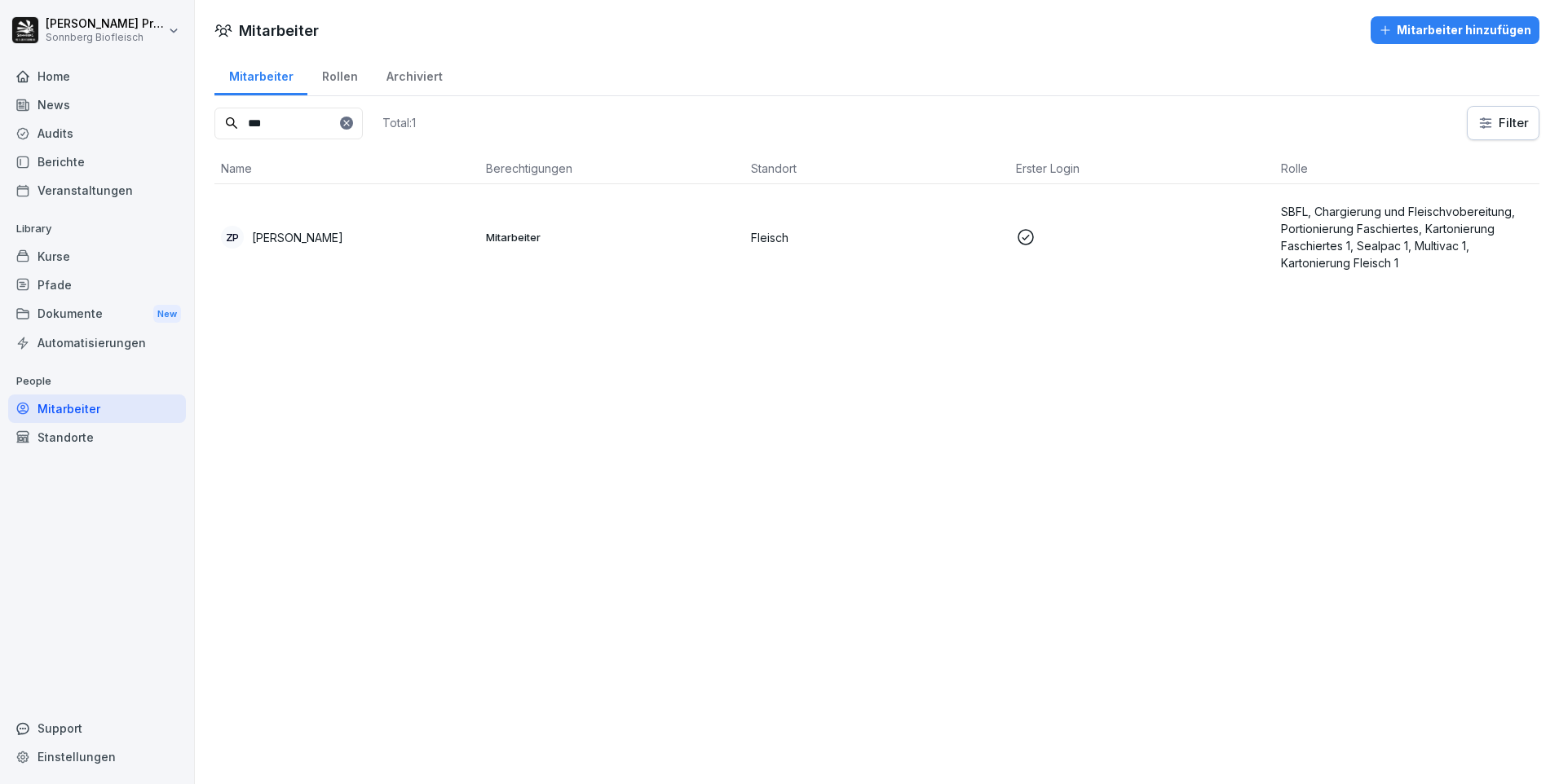
click at [400, 240] on div "ZP Zdenek Pisan" at bounding box center [346, 238] width 252 height 23
click at [1198, 255] on td at bounding box center [1142, 237] width 265 height 106
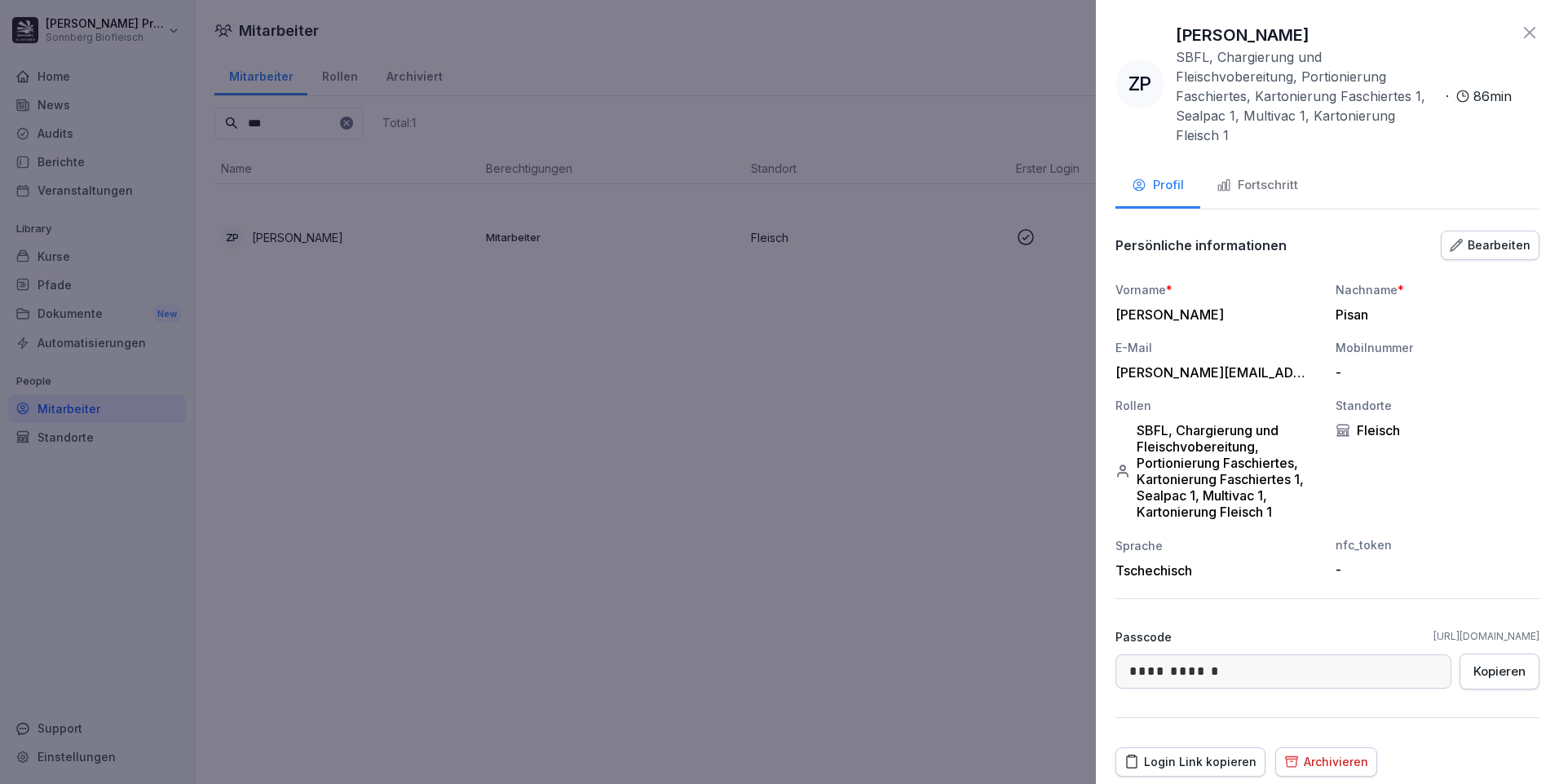
click at [132, 408] on div at bounding box center [779, 392] width 1559 height 784
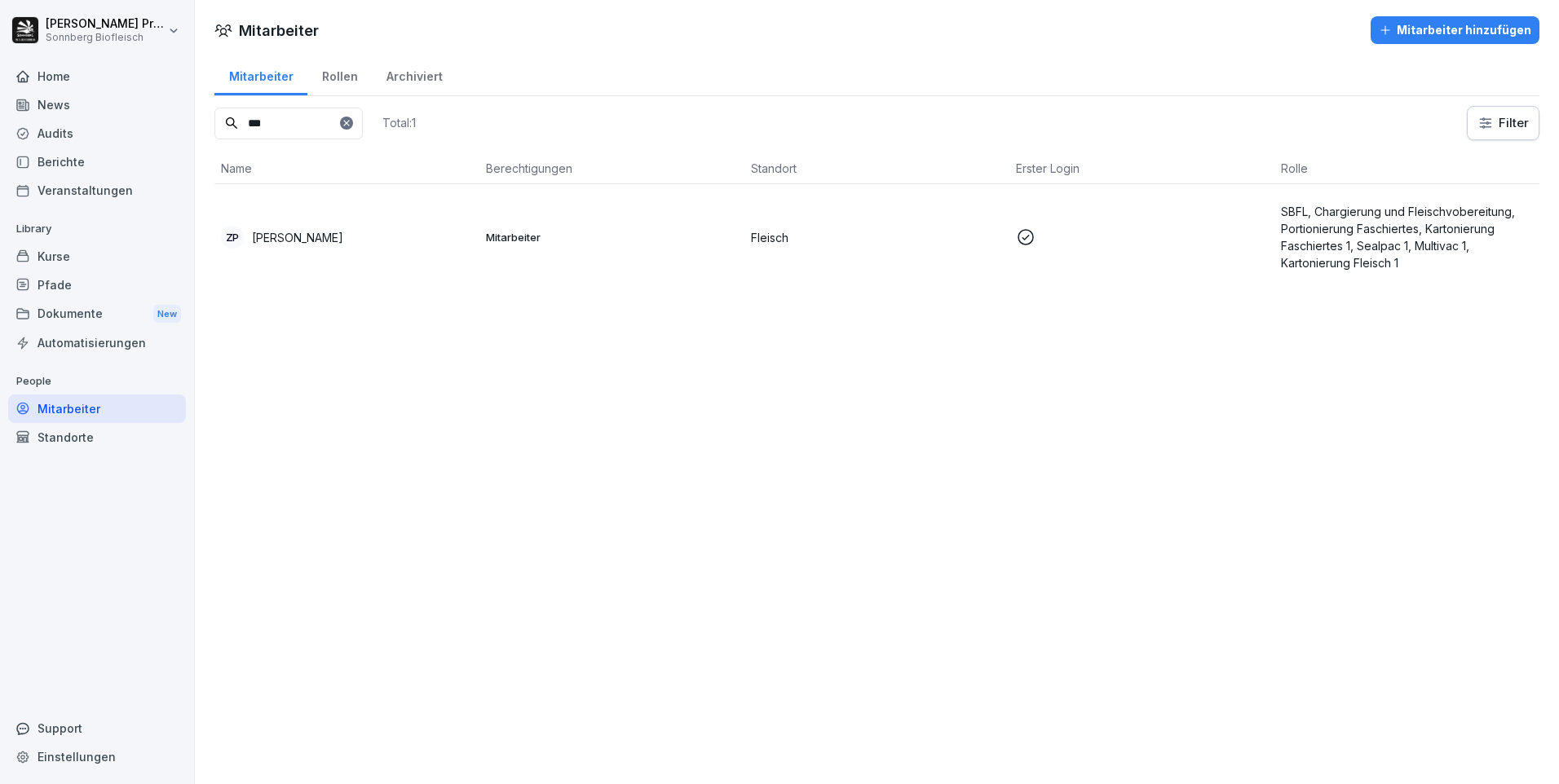
click at [283, 137] on input "***" at bounding box center [288, 124] width 149 height 32
type input "*"
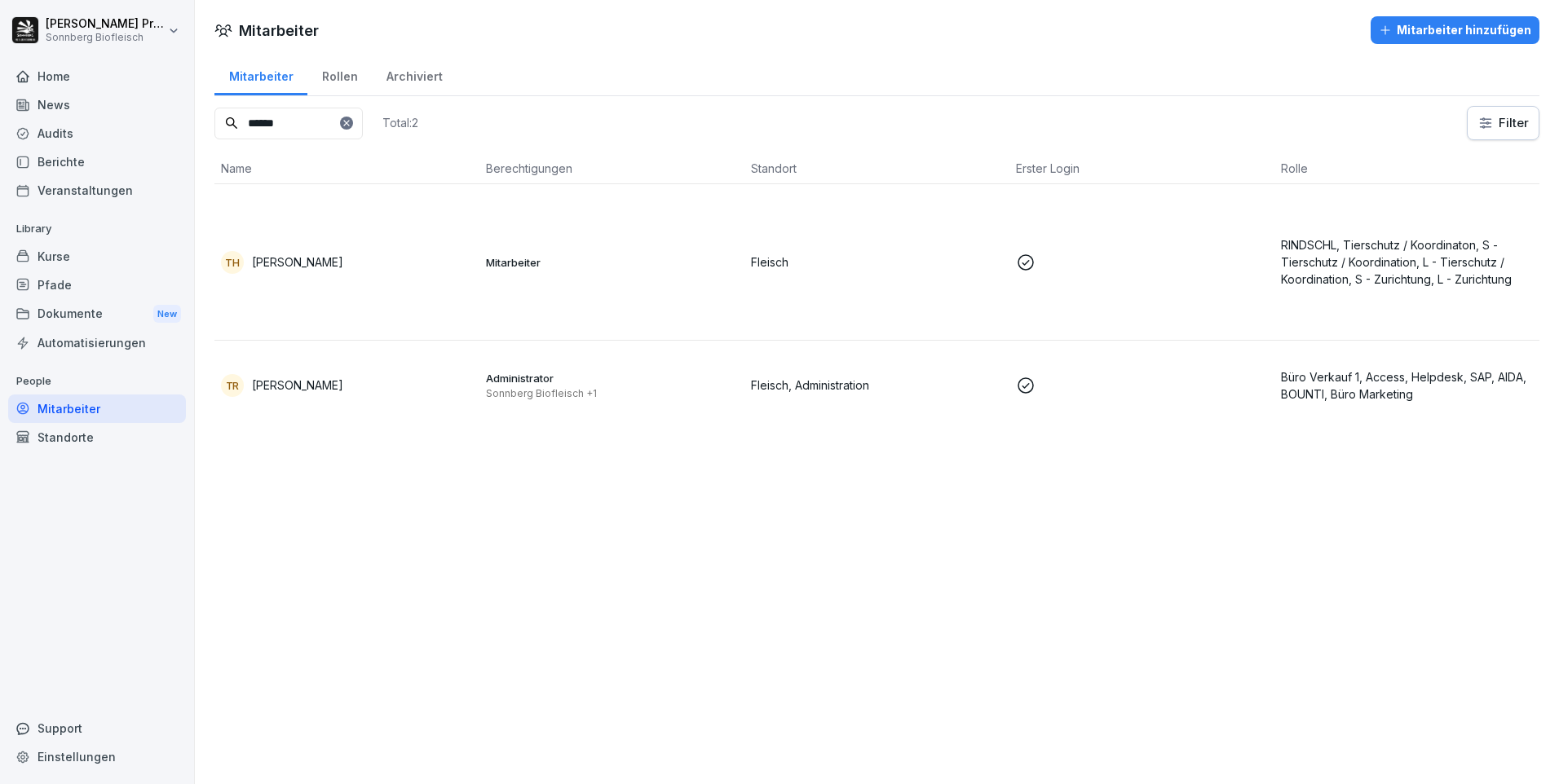
click at [292, 120] on input "******" at bounding box center [288, 124] width 149 height 32
type input "*"
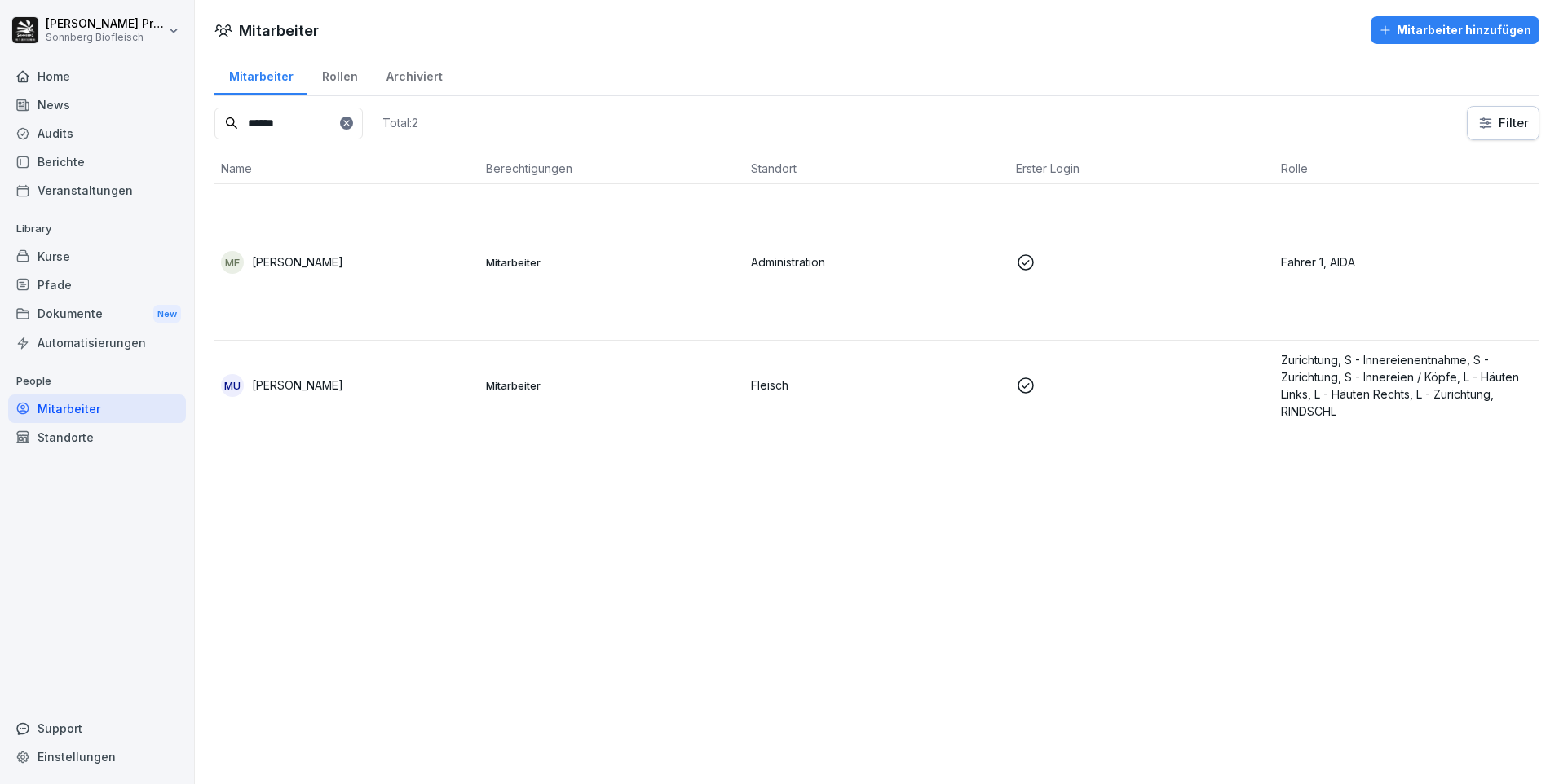
click at [124, 410] on div "Mitarbeiter" at bounding box center [97, 408] width 178 height 28
click at [292, 128] on input "*****" at bounding box center [288, 124] width 149 height 32
type input "*"
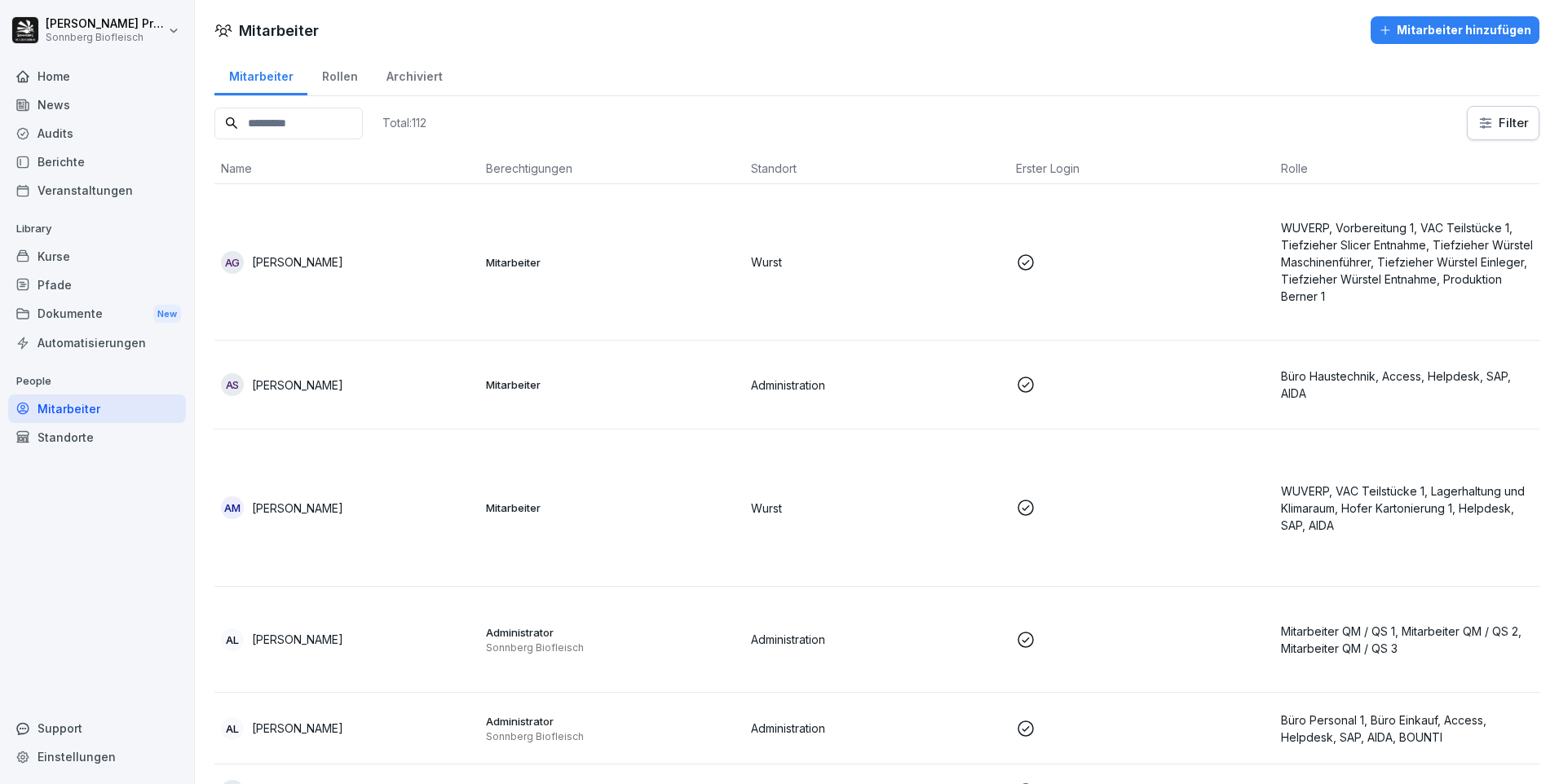
type input "*"
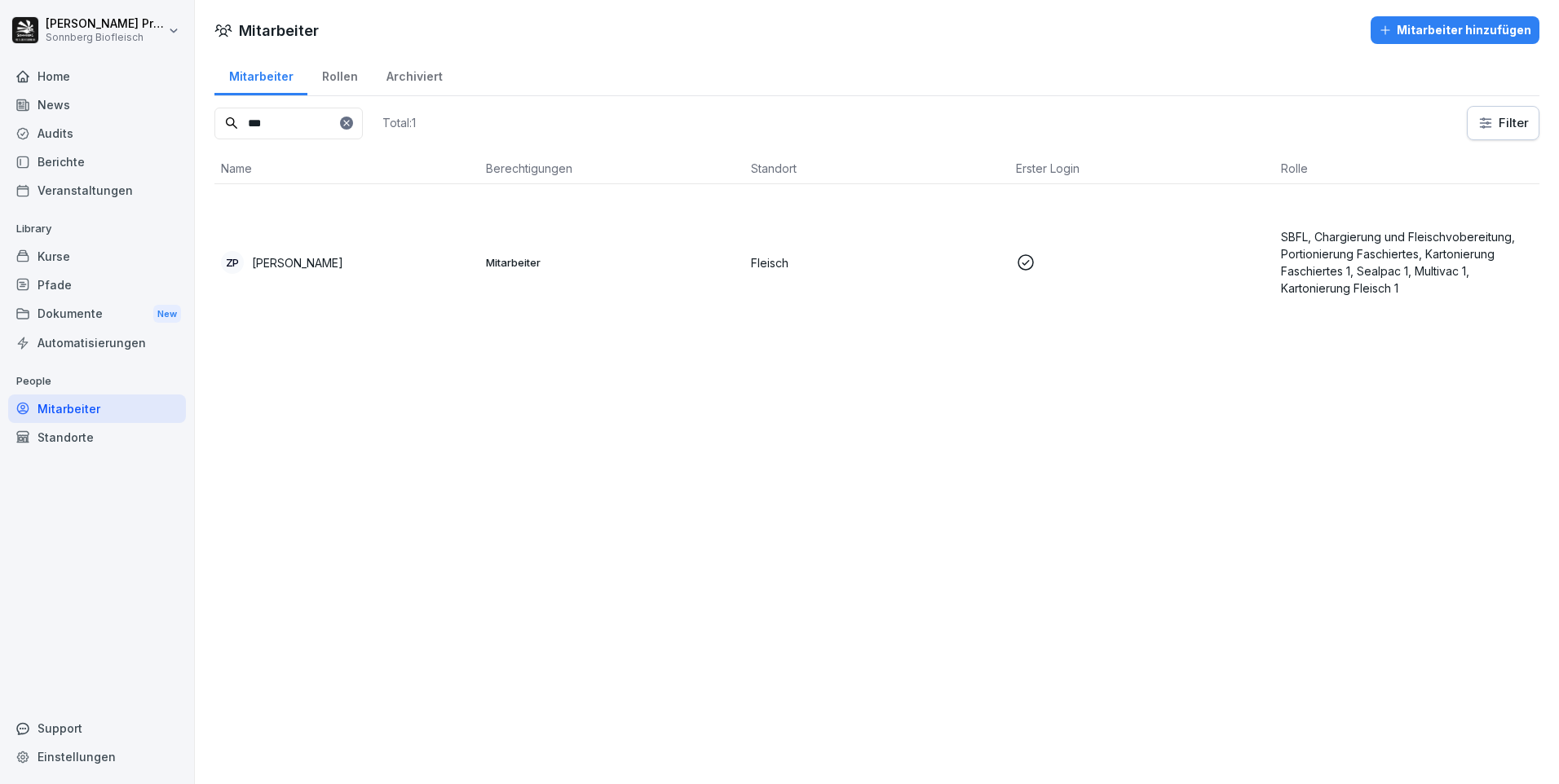
click at [280, 125] on input "***" at bounding box center [288, 124] width 149 height 32
type input "*"
drag, startPoint x: 313, startPoint y: 128, endPoint x: 322, endPoint y: 132, distance: 9.8
click at [312, 128] on input "********" at bounding box center [288, 124] width 149 height 32
type input "*"
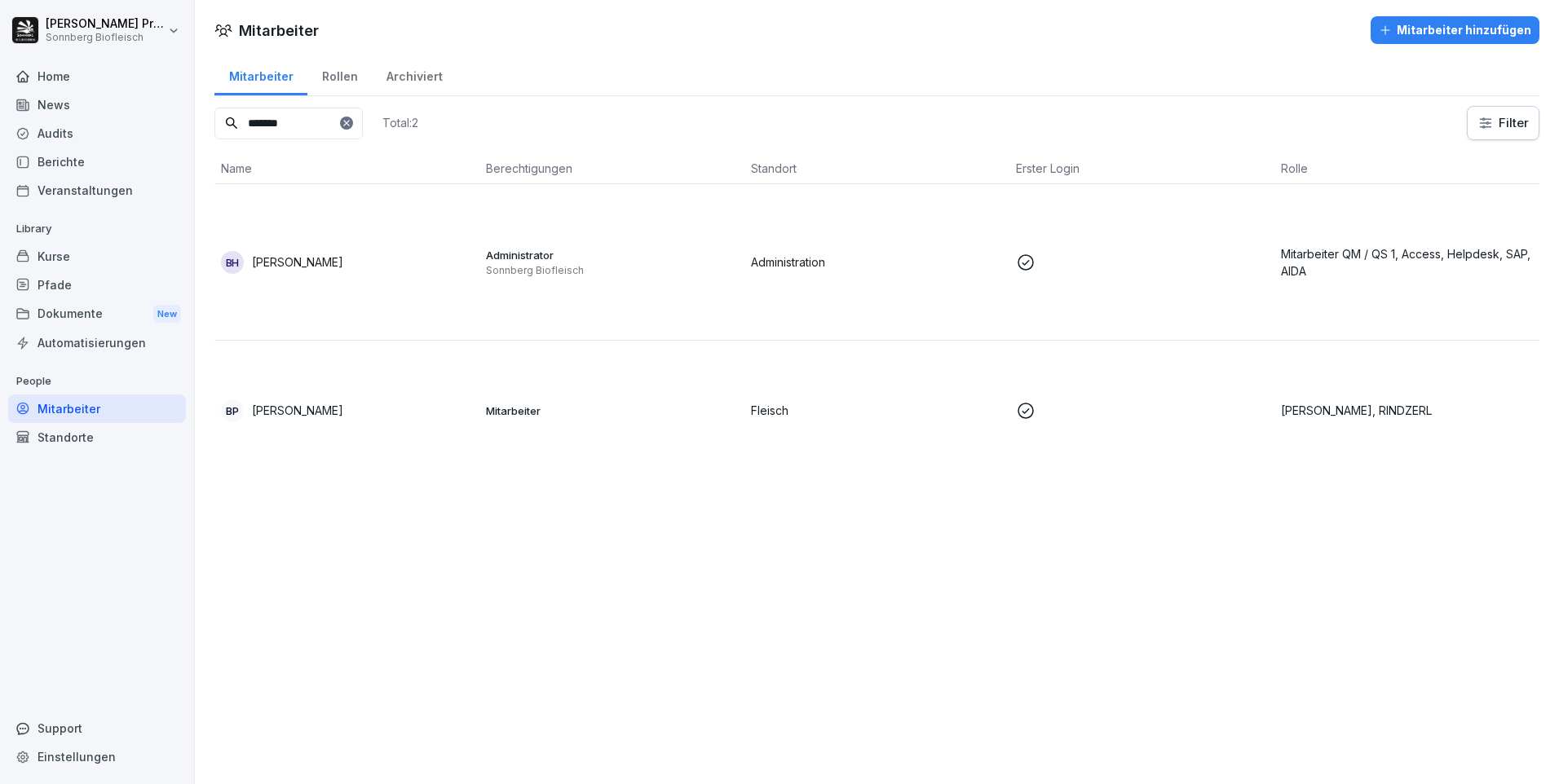
click at [295, 121] on input "*******" at bounding box center [288, 124] width 149 height 32
type input "*"
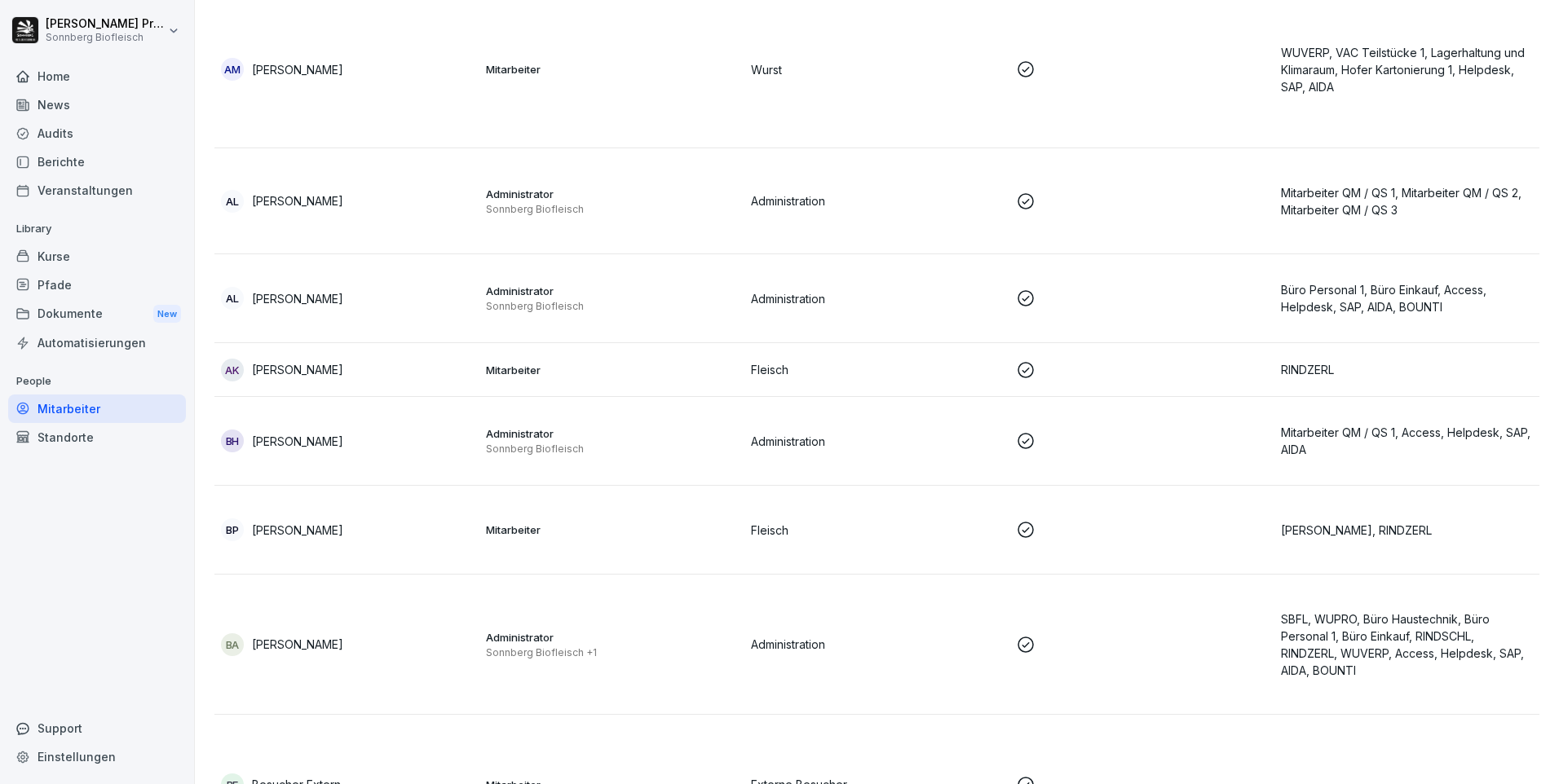
scroll to position [326, 0]
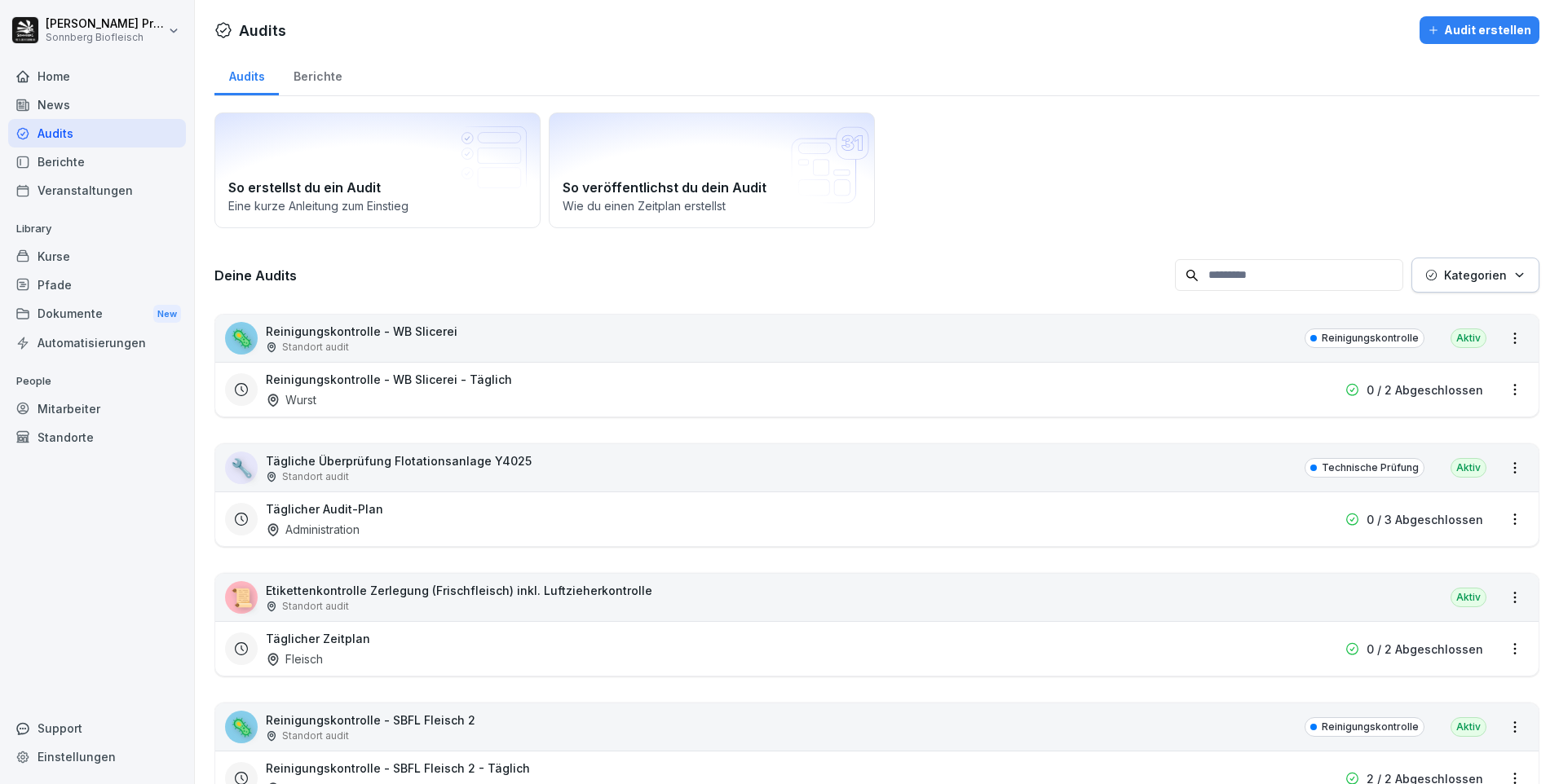
click at [112, 415] on div "Mitarbeiter" at bounding box center [97, 408] width 178 height 28
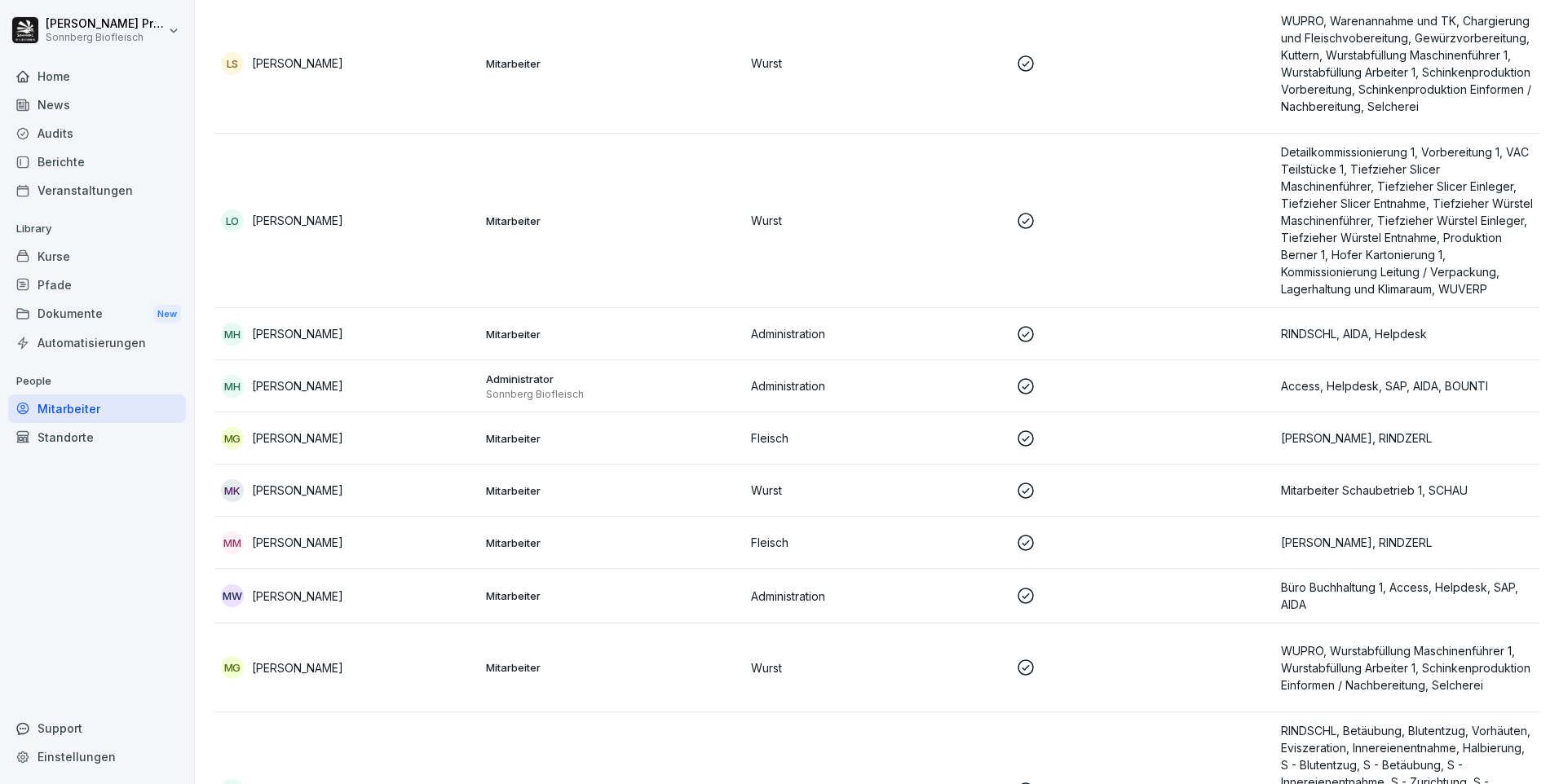
scroll to position [4238, 0]
